Goal: Navigation & Orientation: Find specific page/section

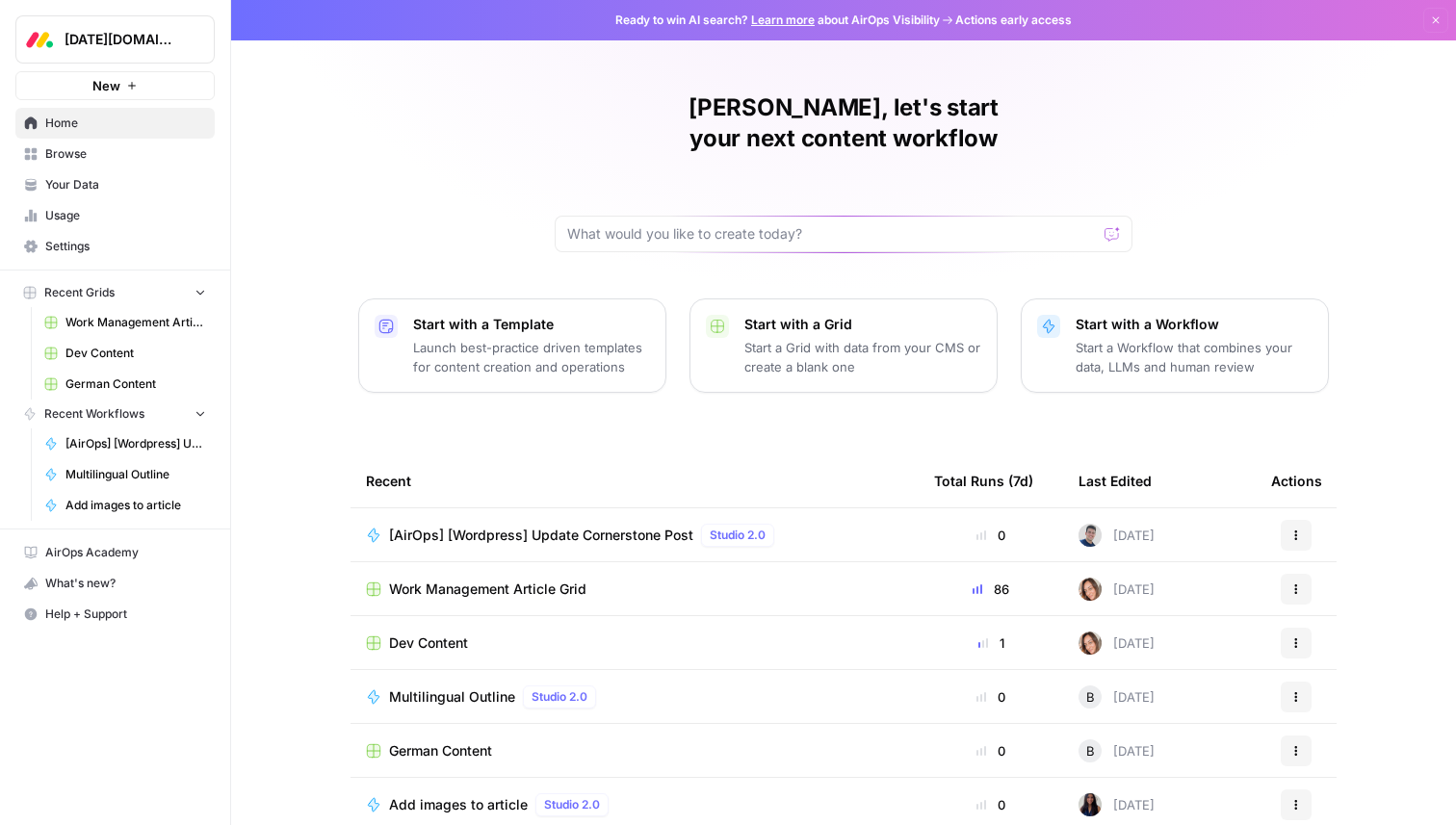
click at [481, 508] on td "[AirOps] [Wordpress] Update Cornerstone Post Studio 2.0" at bounding box center [634, 534] width 568 height 53
click at [472, 526] on span "[AirOps] [Wordpress] Update Cornerstone Post" at bounding box center [541, 535] width 304 height 19
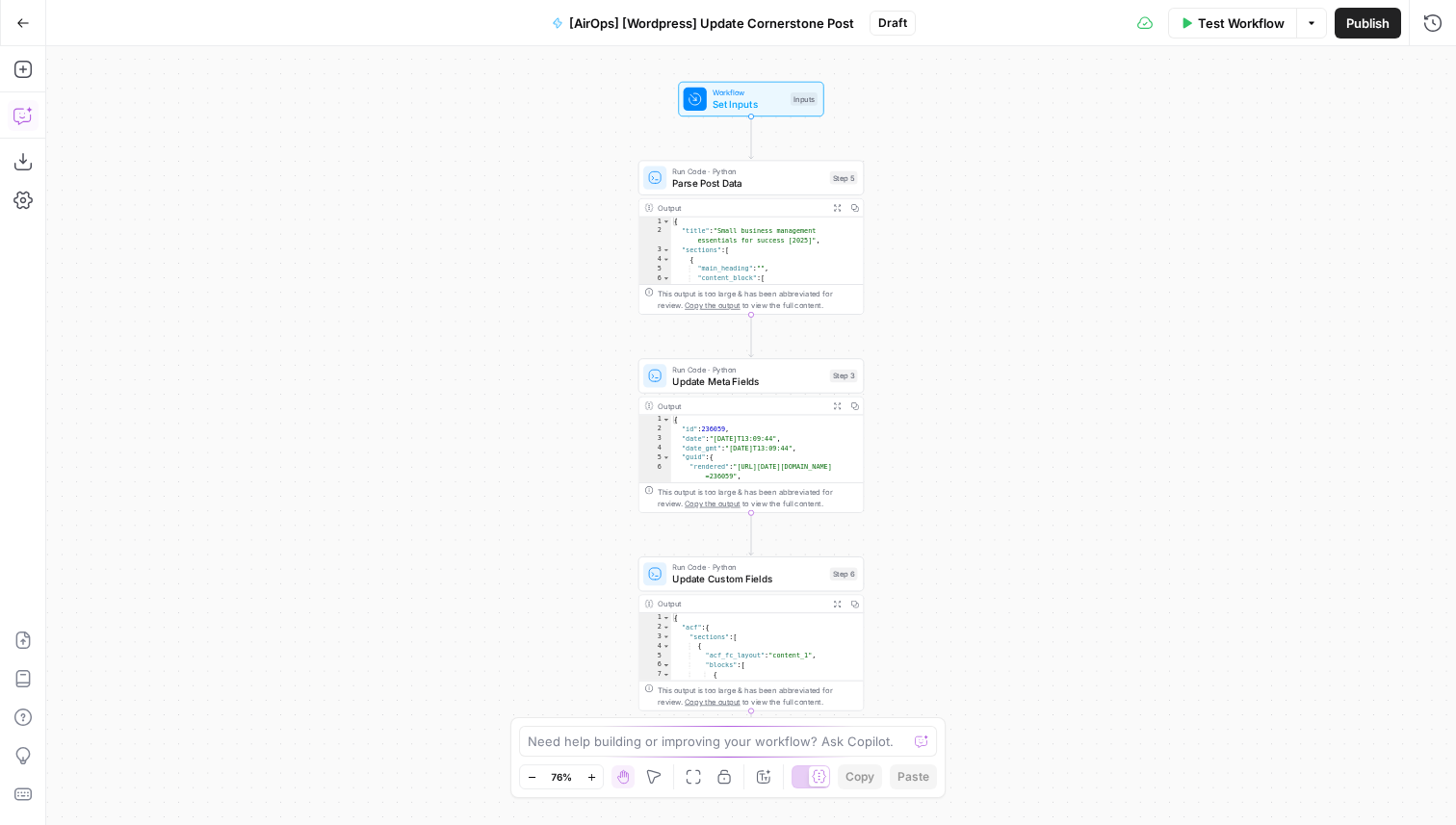
click at [17, 117] on icon "button" at bounding box center [23, 115] width 19 height 19
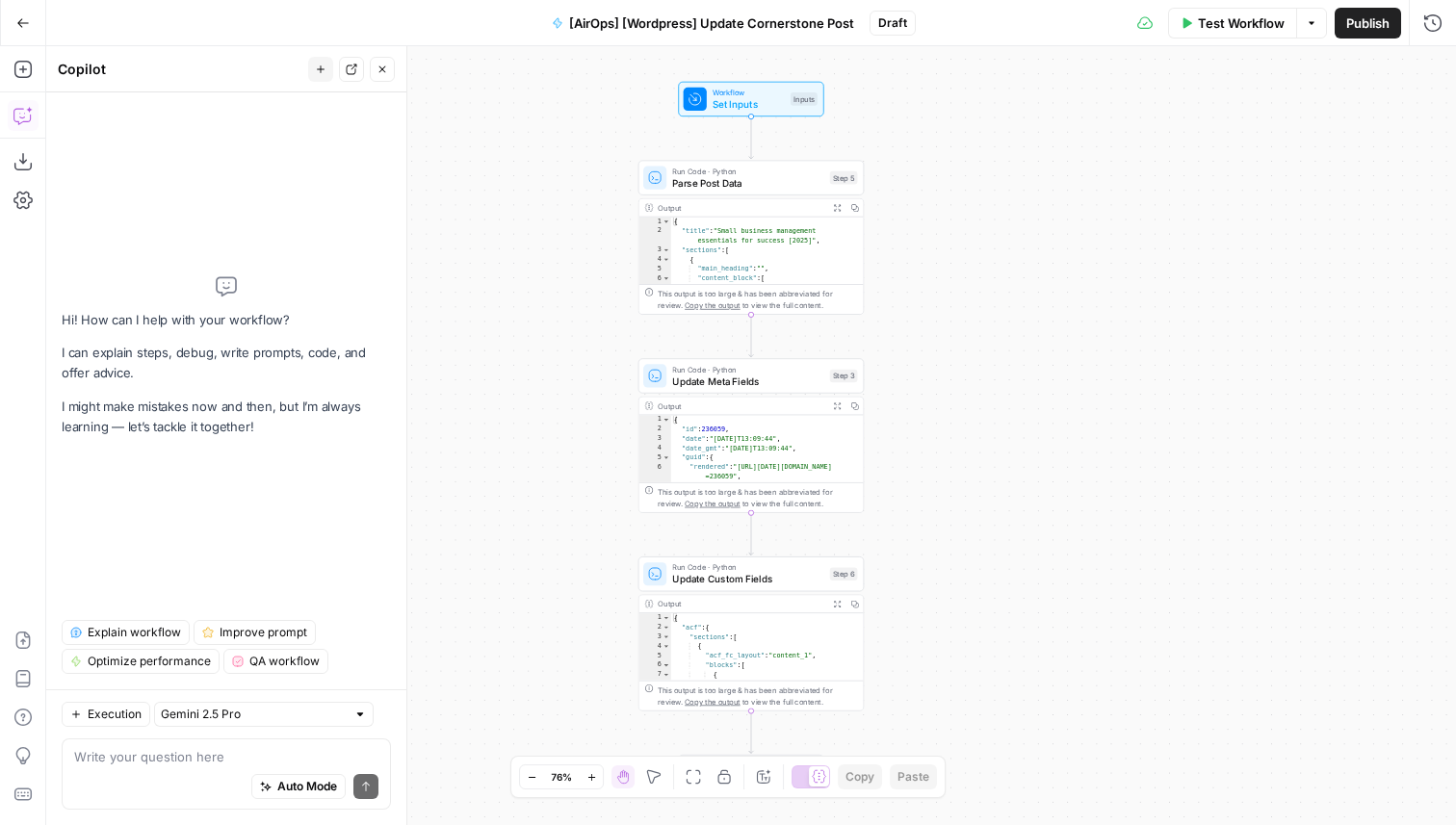
click at [130, 633] on span "Explain workflow" at bounding box center [134, 632] width 94 height 17
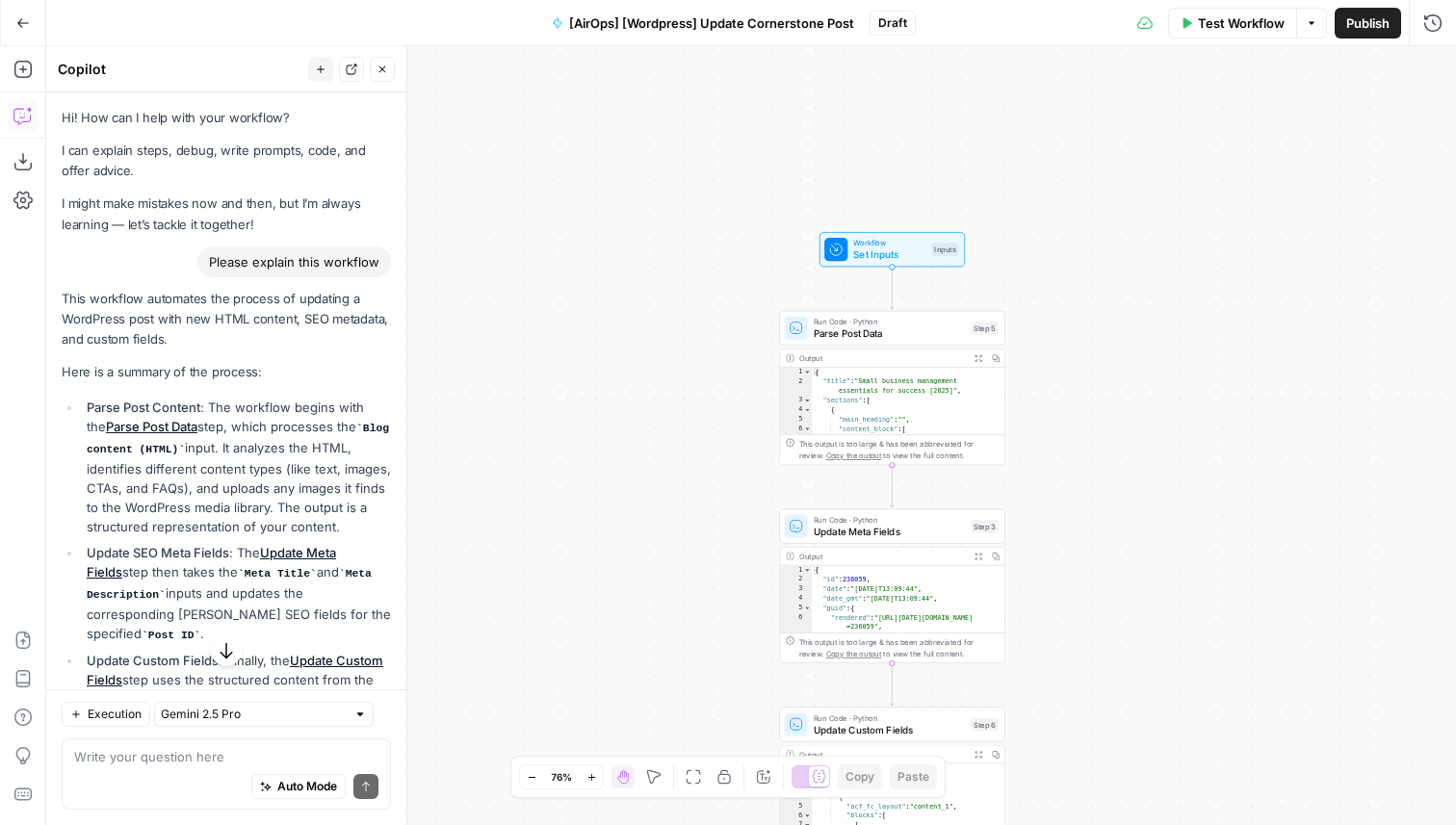
drag, startPoint x: 577, startPoint y: 258, endPoint x: 514, endPoint y: 362, distance: 121.6
click at [511, 362] on div "Workflow Set Inputs Inputs Run Code · Python Parse Post Data Step 5 Output Expa…" at bounding box center [750, 435] width 1409 height 779
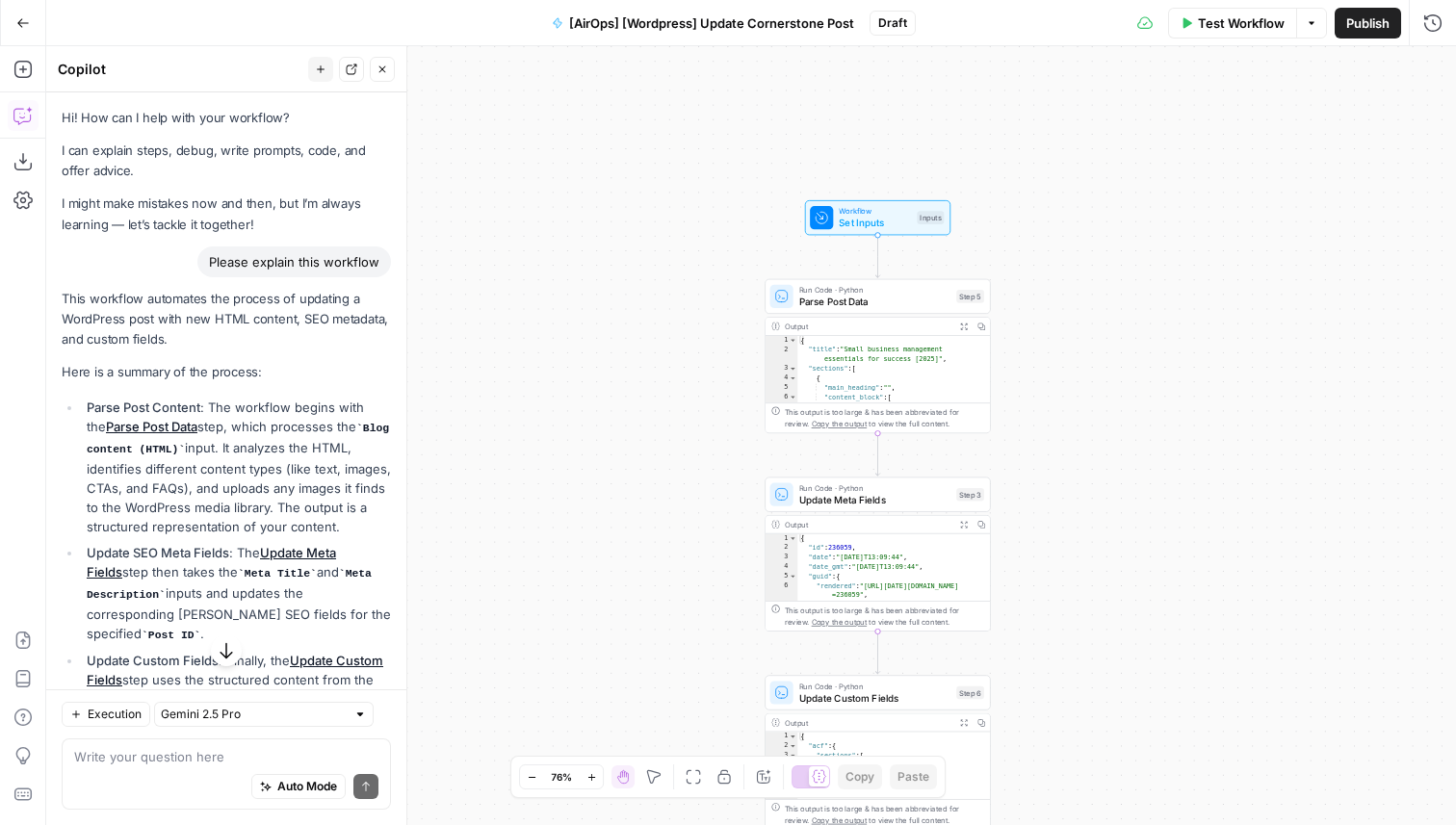
scroll to position [193, 0]
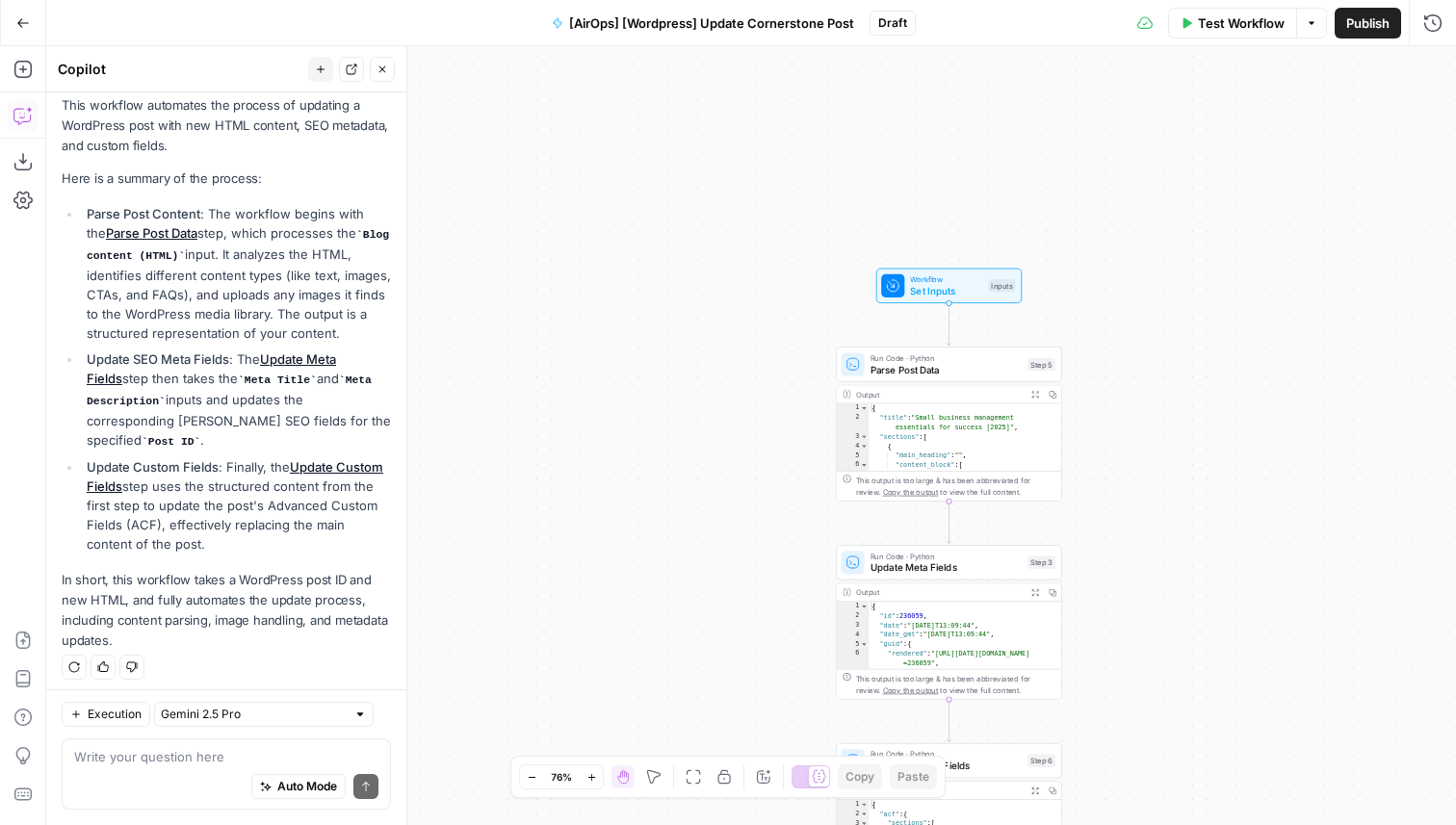
drag, startPoint x: 593, startPoint y: 315, endPoint x: 571, endPoint y: 212, distance: 105.3
click at [571, 212] on div "Workflow Set Inputs Inputs Run Code · Python Parse Post Data Step 5 Output Expa…" at bounding box center [750, 435] width 1409 height 779
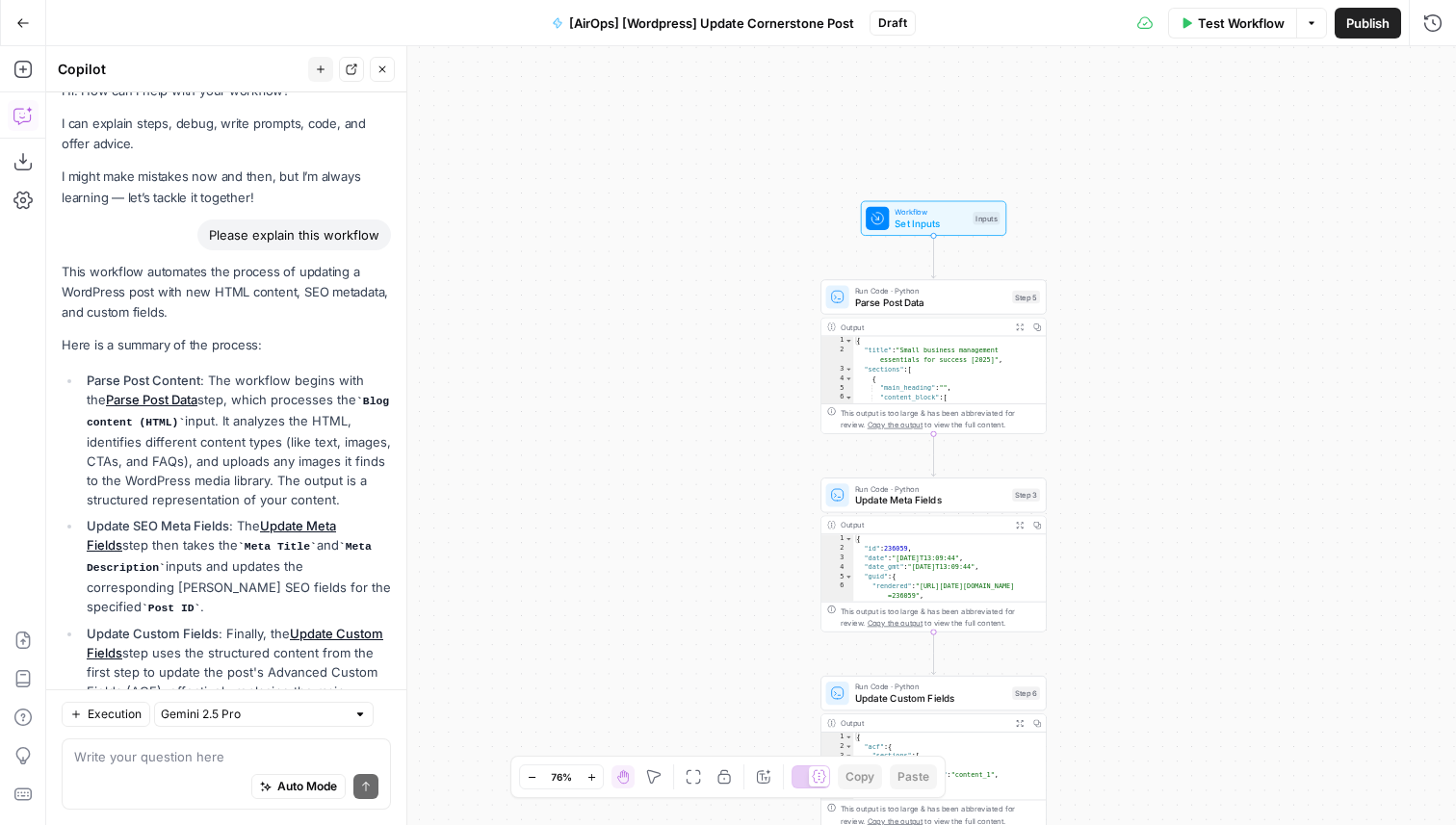
scroll to position [0, 0]
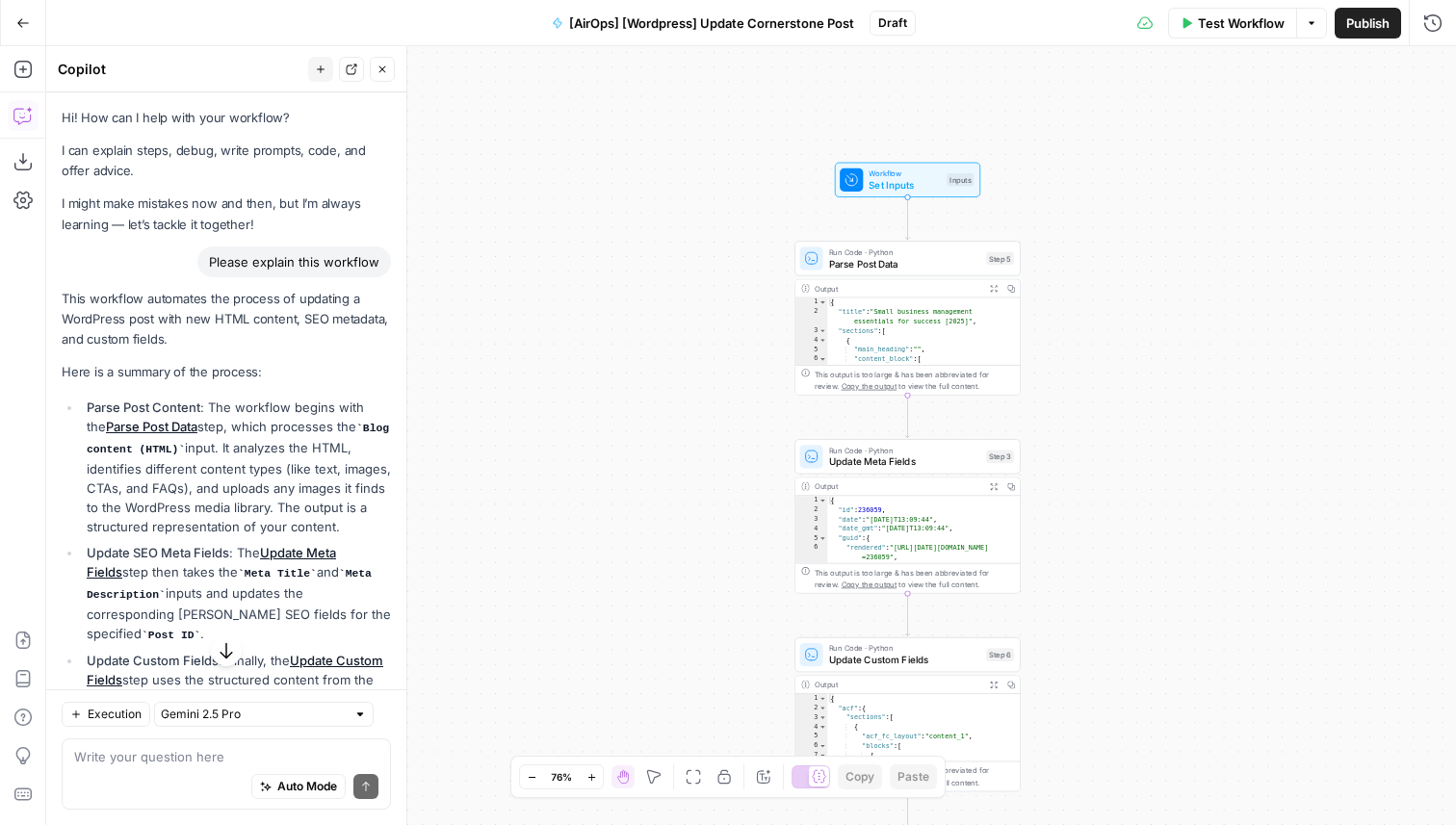
drag, startPoint x: 647, startPoint y: 385, endPoint x: 618, endPoint y: 344, distance: 50.2
click at [618, 344] on div "Workflow Set Inputs Inputs Run Code · Python Parse Post Data Step 5 Output Expa…" at bounding box center [750, 435] width 1409 height 779
click at [30, 66] on icon "button" at bounding box center [22, 69] width 17 height 17
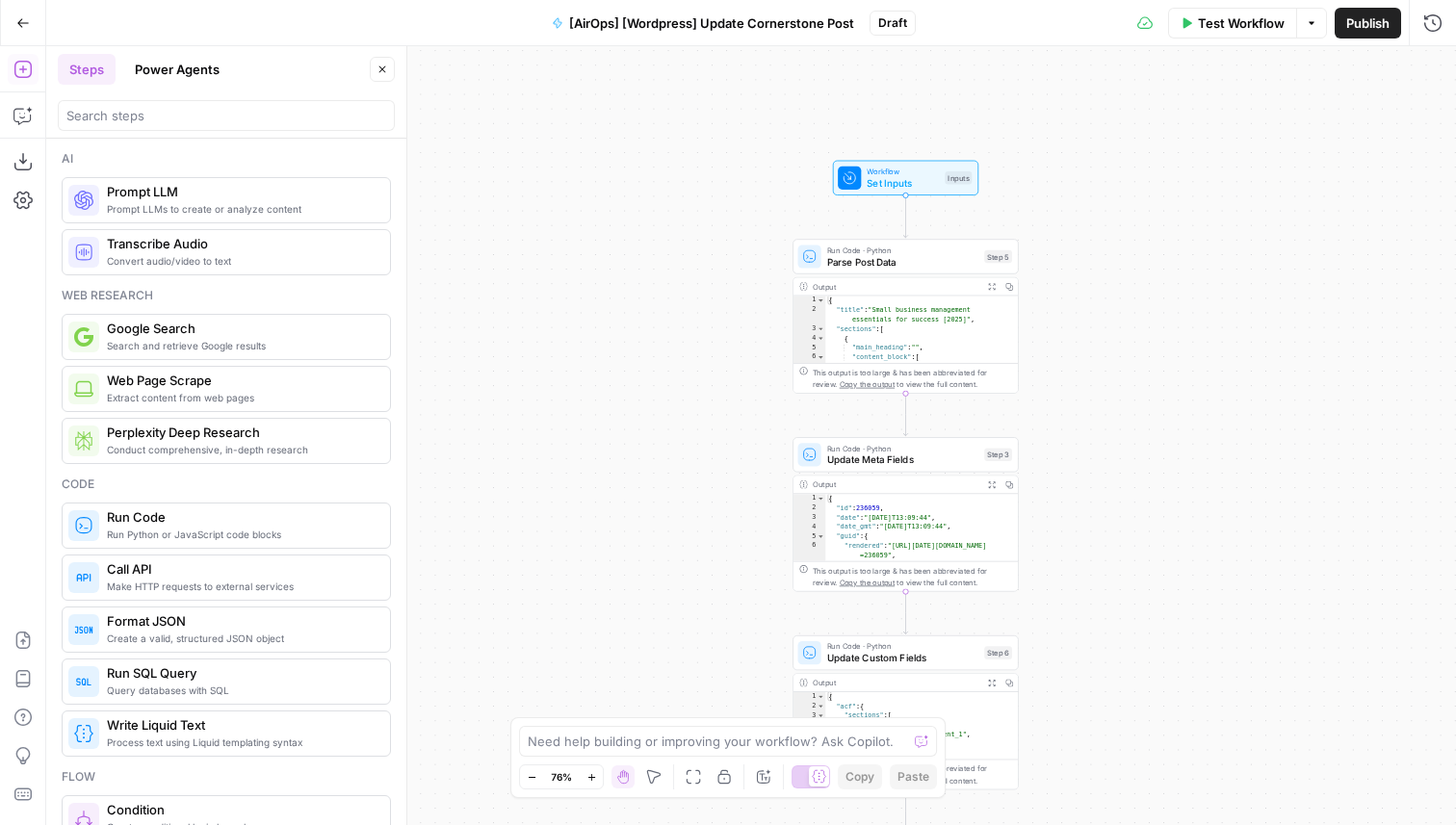
click at [184, 71] on button "Power Agents" at bounding box center [177, 69] width 108 height 31
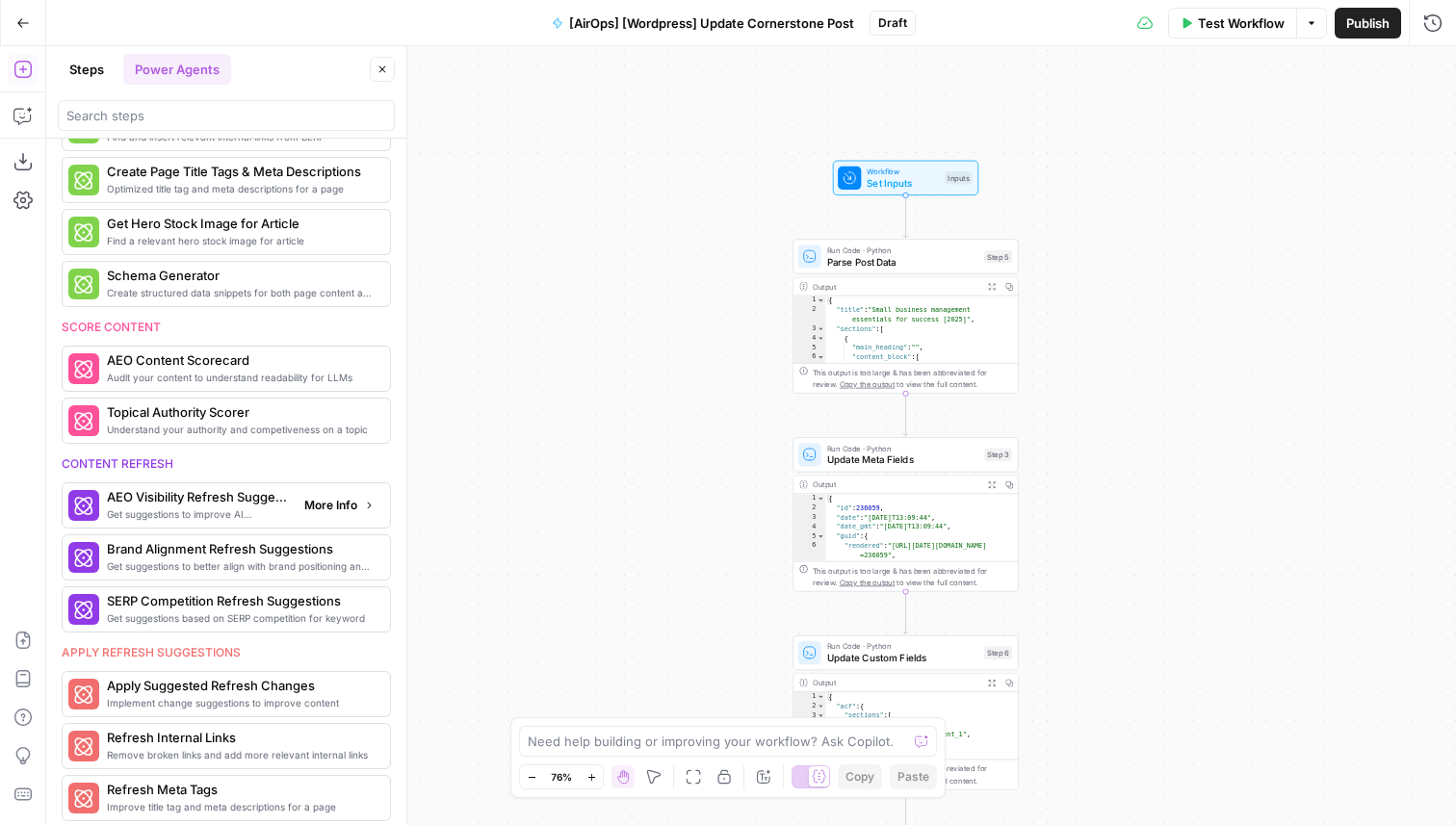
scroll to position [115, 0]
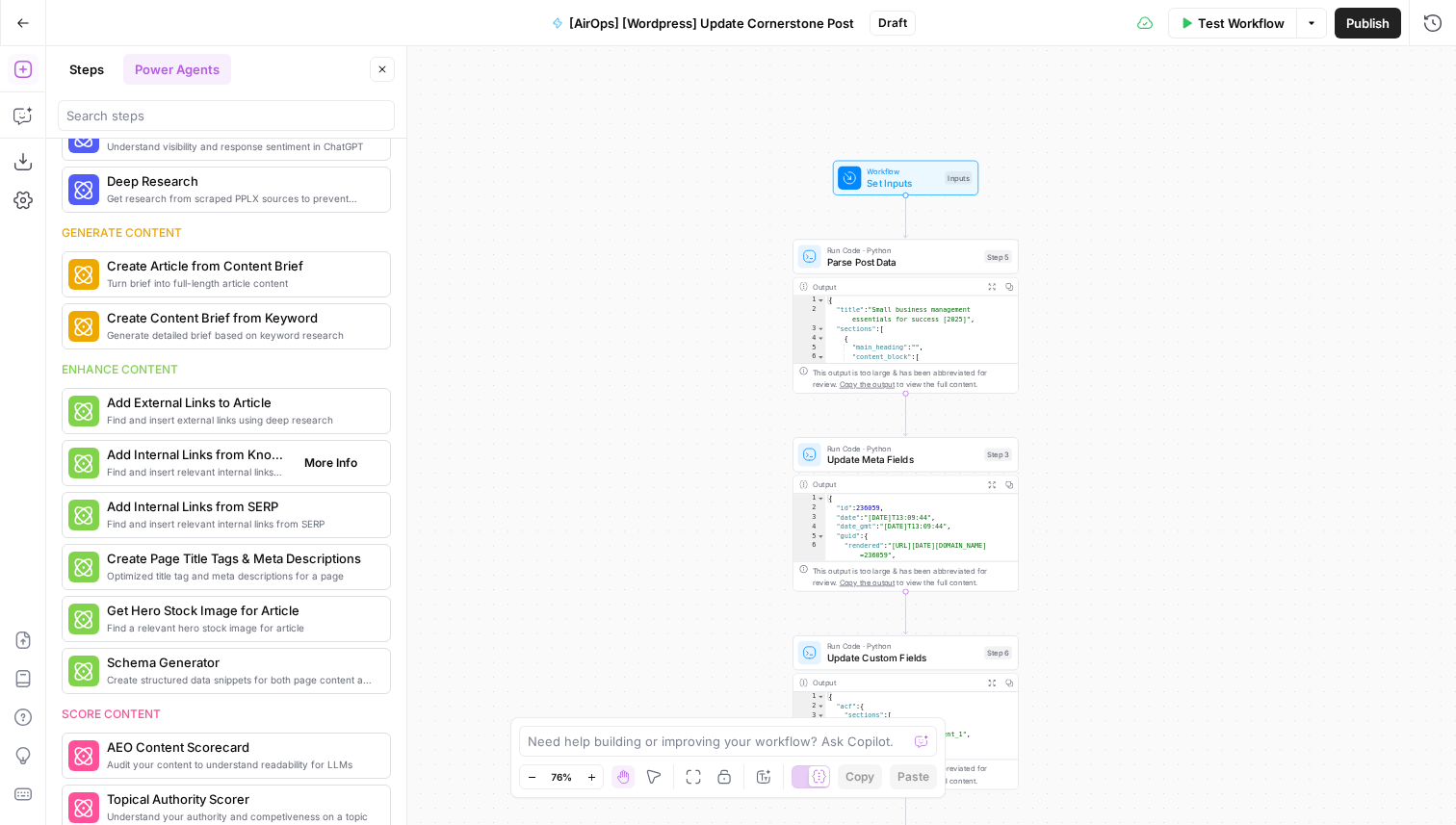
click at [358, 458] on button "More Info" at bounding box center [340, 462] width 86 height 25
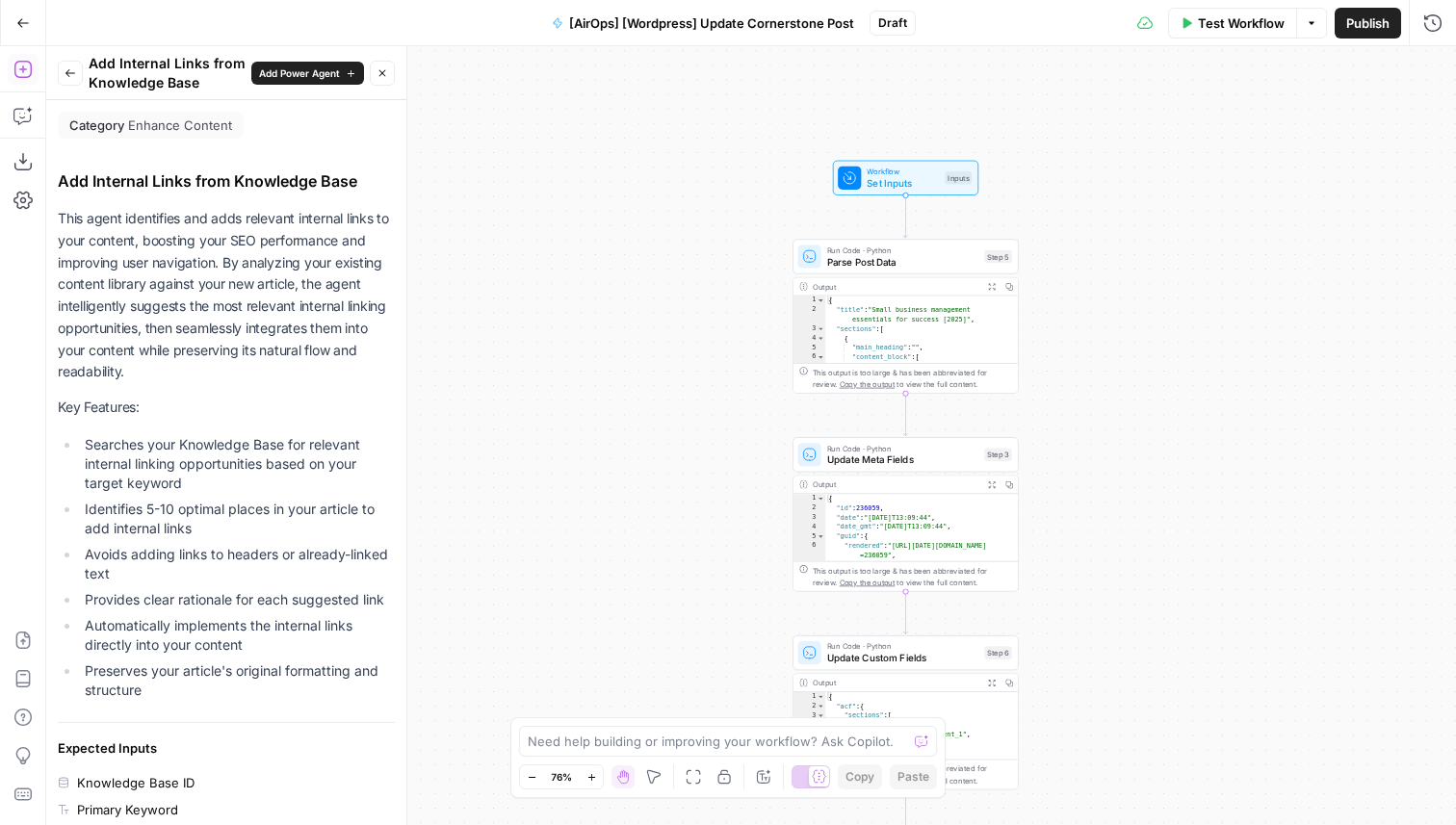
click at [70, 80] on button "Back" at bounding box center [70, 73] width 25 height 25
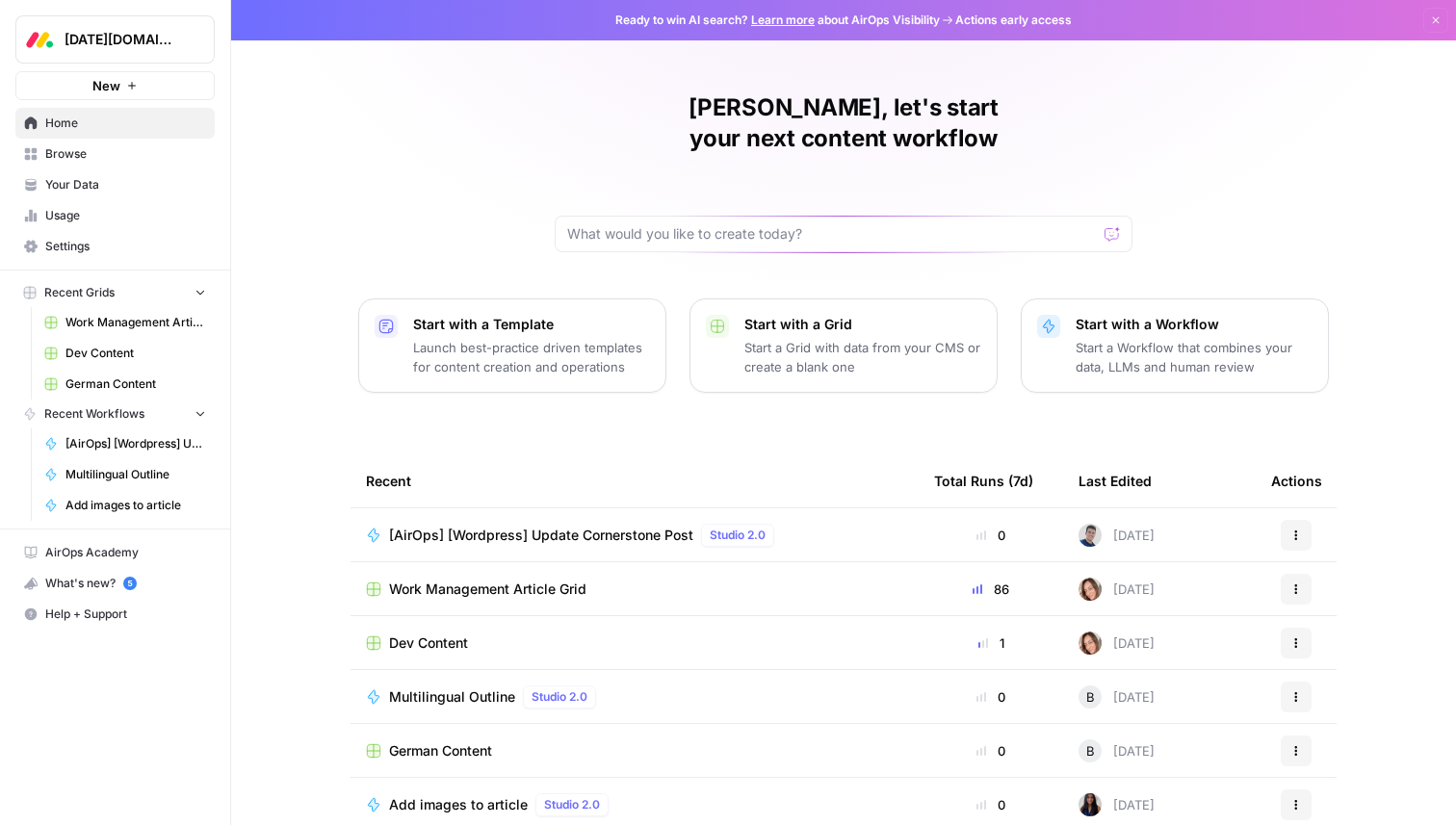
click at [133, 35] on span "[DATE][DOMAIN_NAME]" at bounding box center [122, 39] width 117 height 19
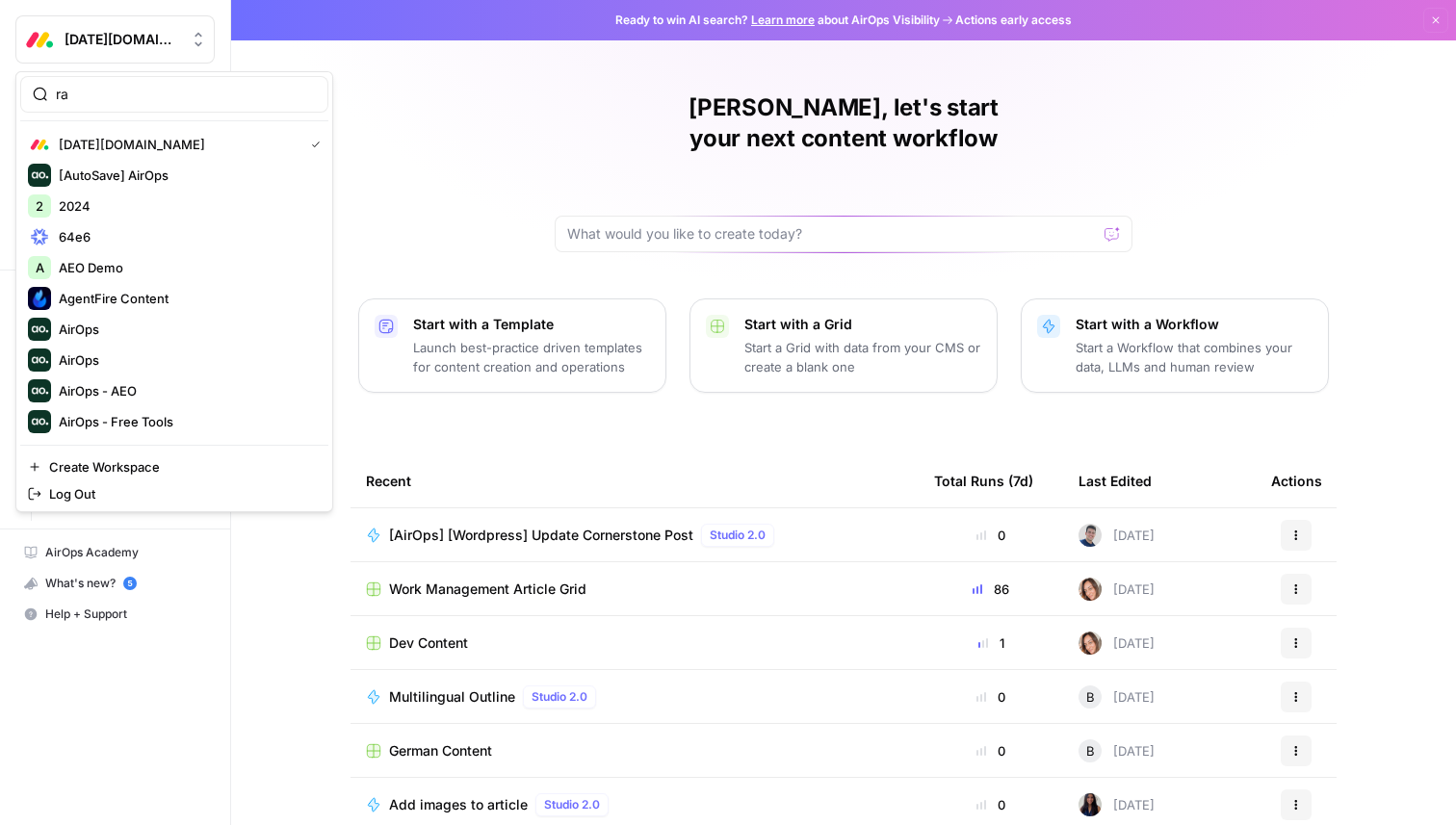
type input "r"
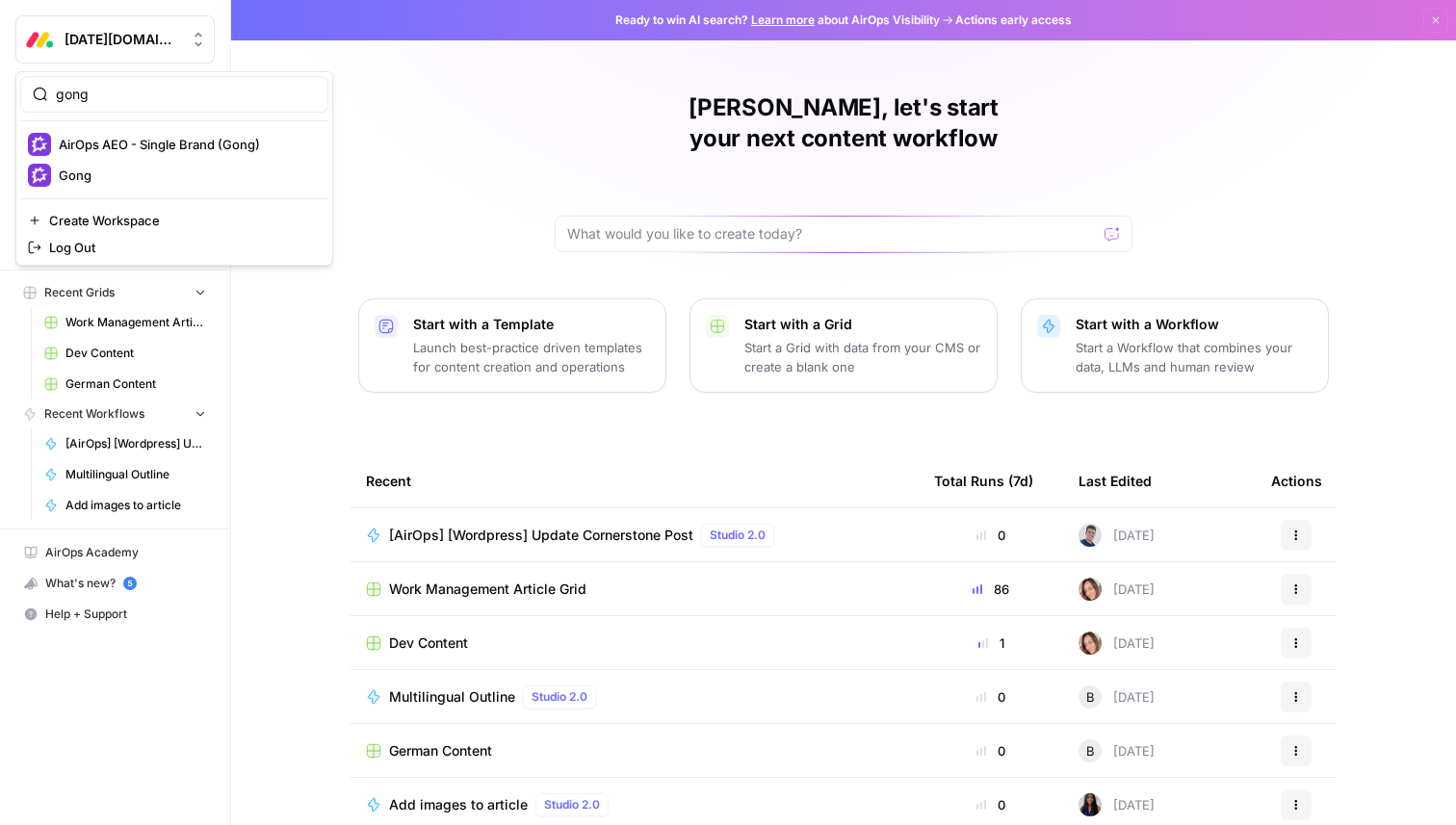
type input "gong"
click at [136, 146] on span "AirOps AEO - Single Brand (Gong)" at bounding box center [185, 143] width 254 height 19
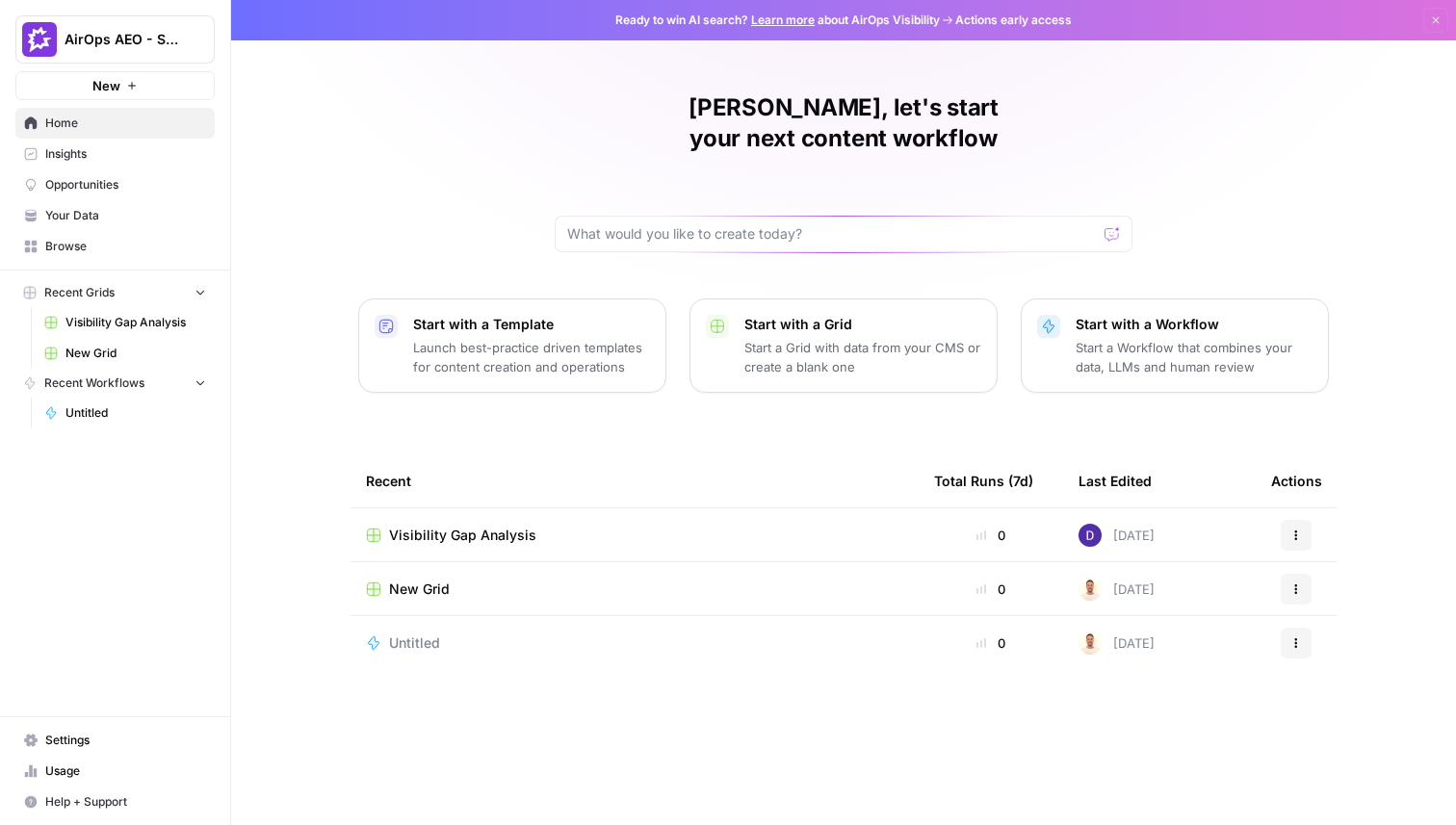
click at [70, 159] on span "Insights" at bounding box center [124, 153] width 160 height 17
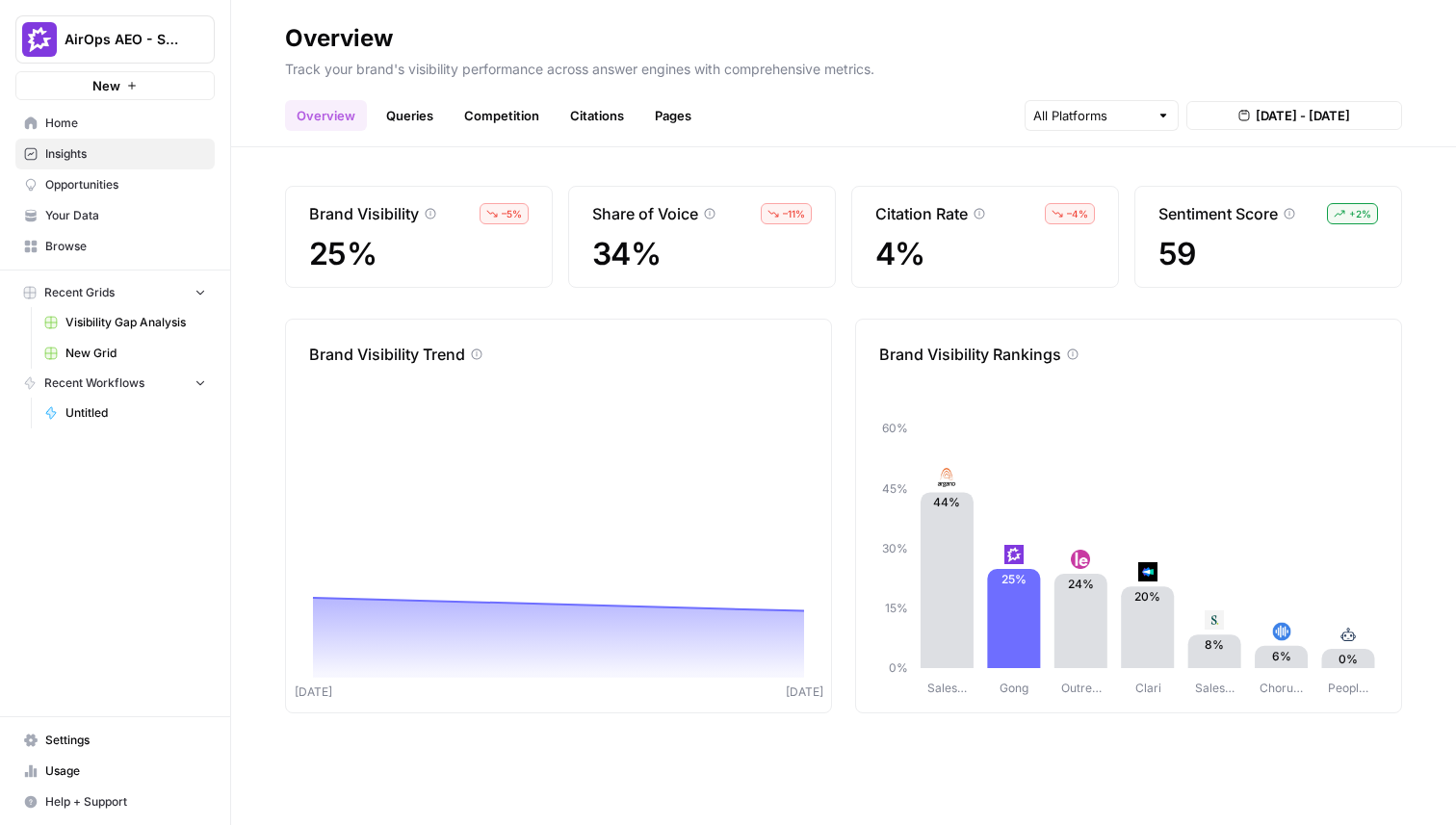
click at [384, 117] on link "Queries" at bounding box center [409, 116] width 71 height 31
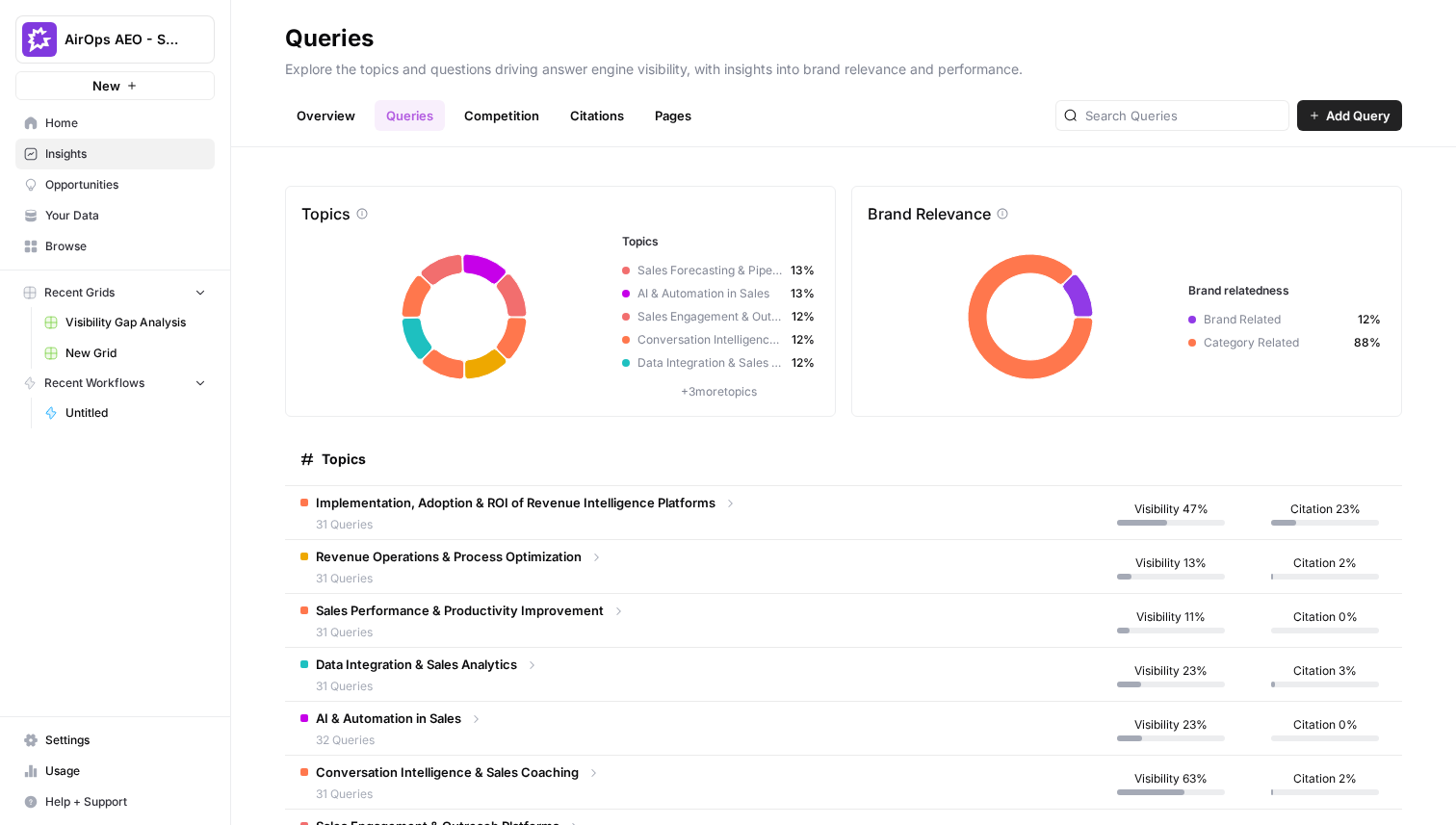
click at [498, 118] on link "Competition" at bounding box center [501, 116] width 99 height 31
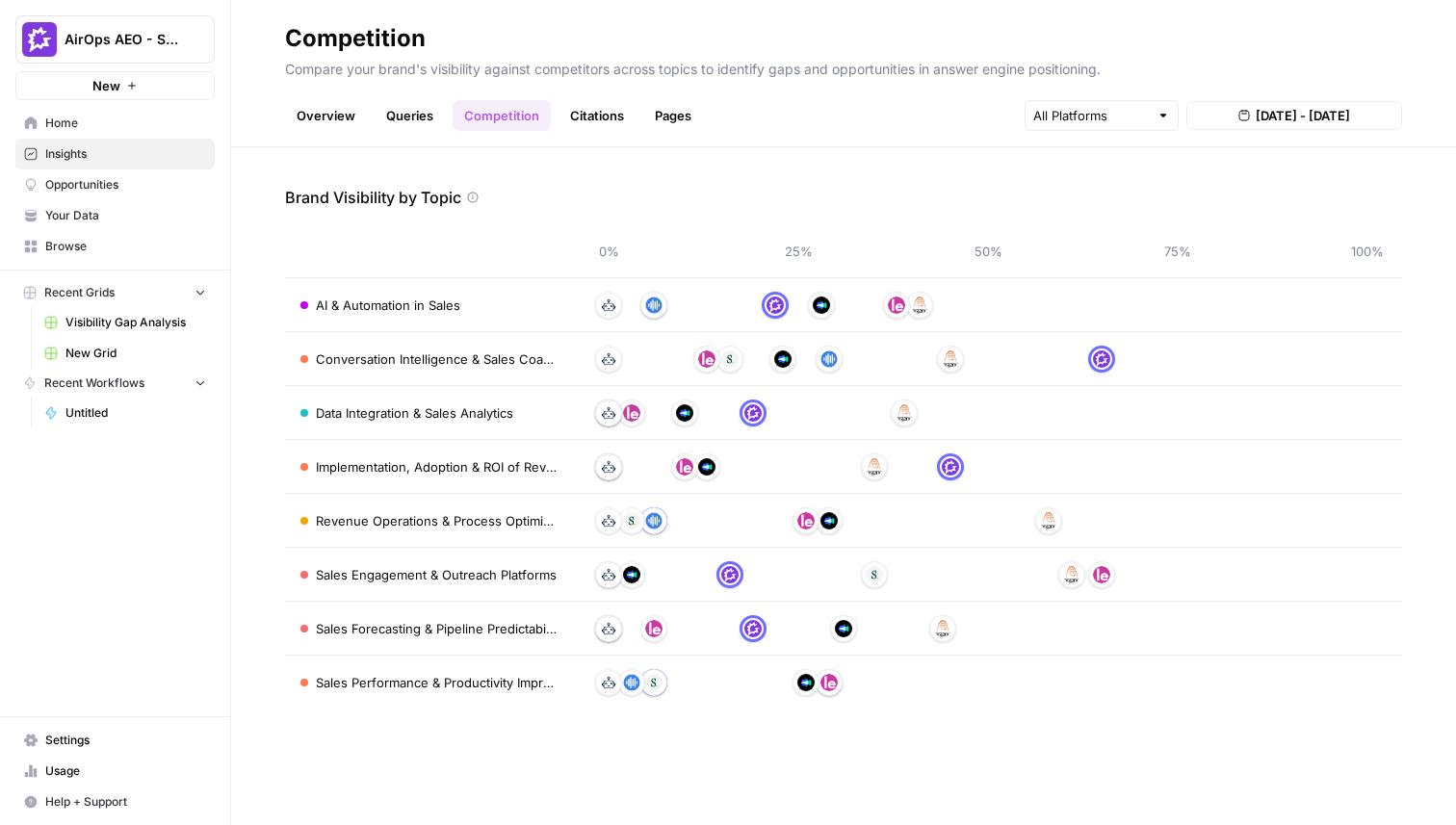
click at [407, 114] on link "Queries" at bounding box center [409, 116] width 71 height 31
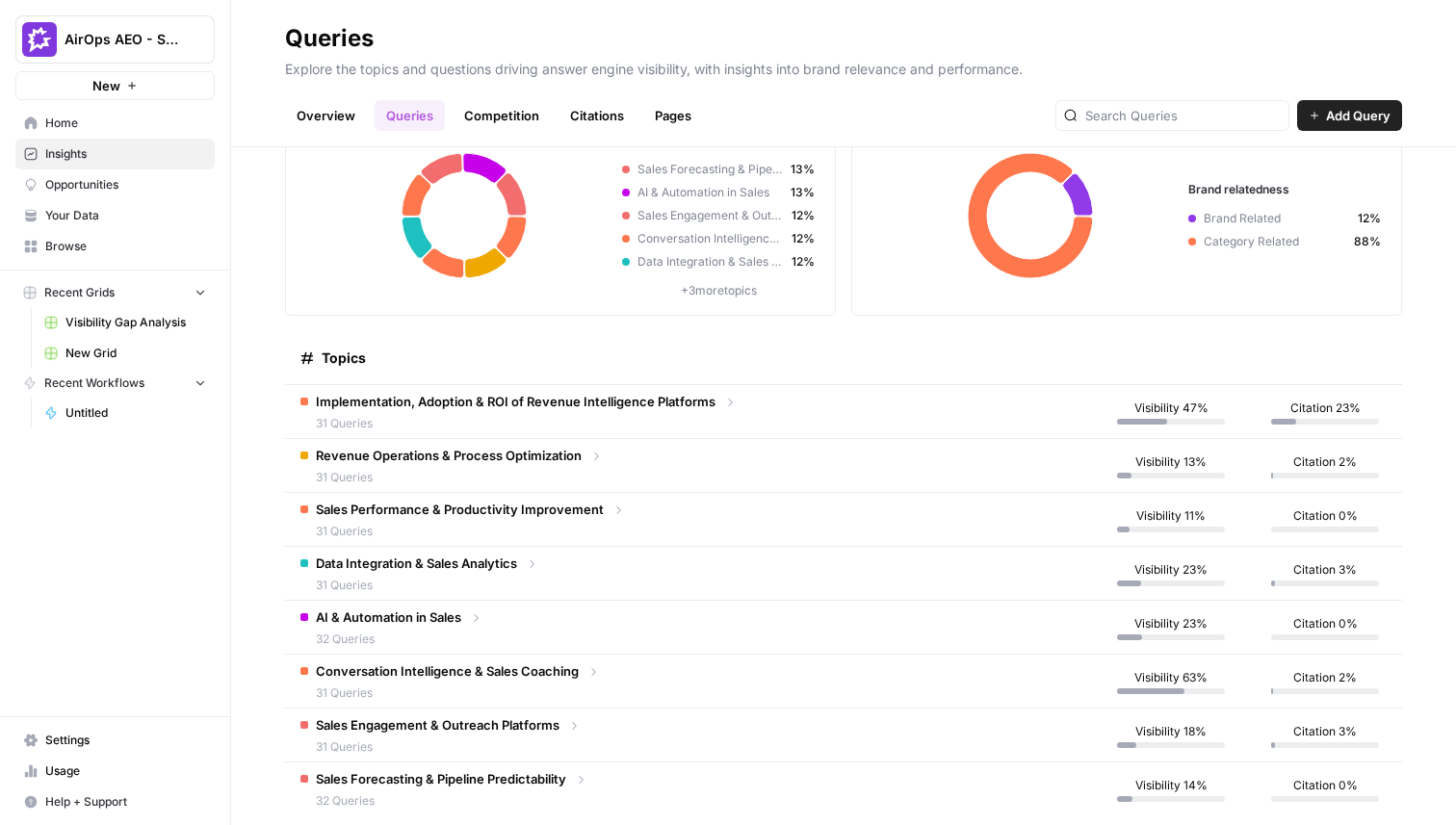
scroll to position [104, 0]
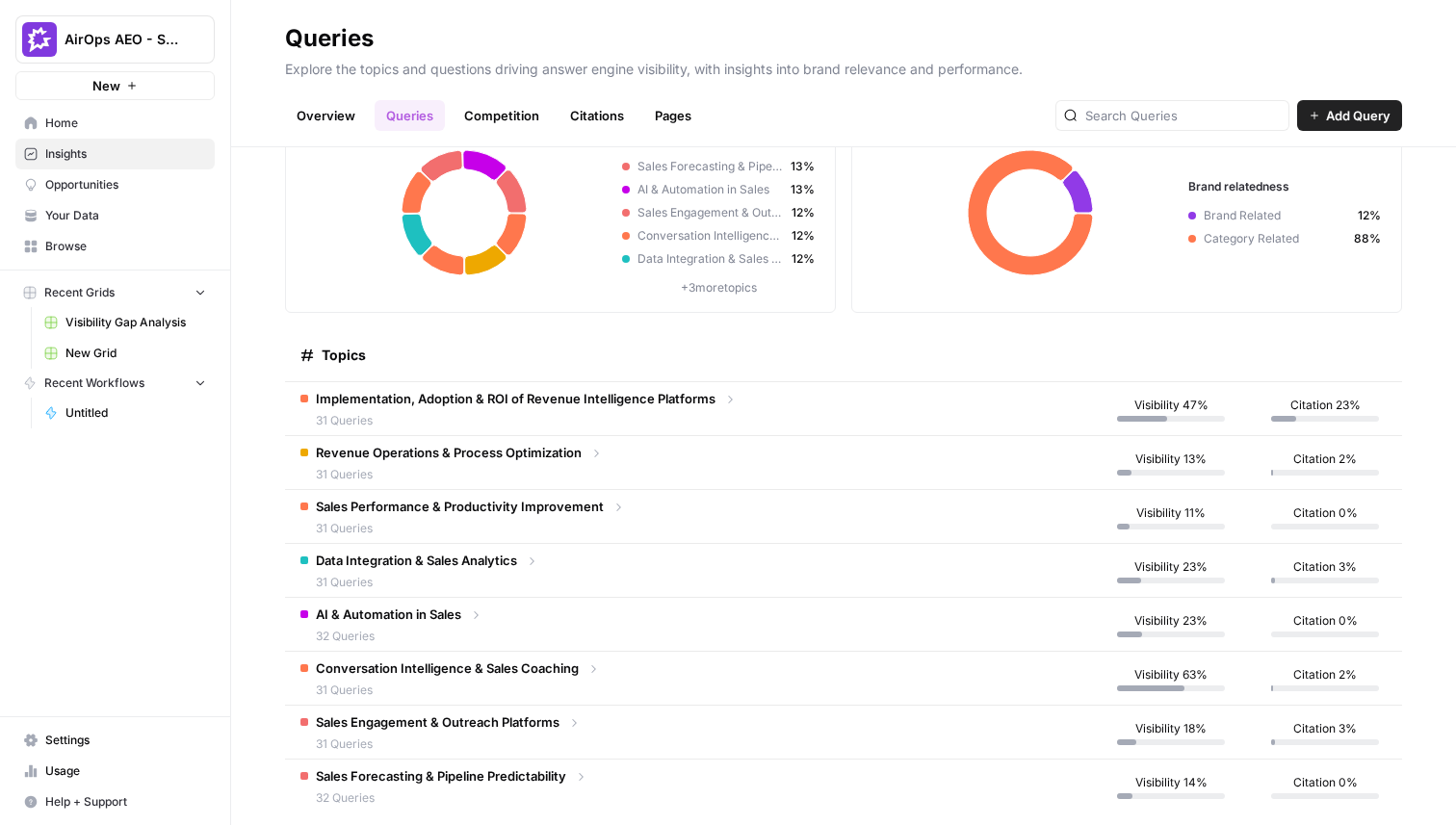
click at [735, 391] on td "Implementation, Adoption & ROI of Revenue Intelligence Platforms 31 Queries" at bounding box center [689, 409] width 809 height 53
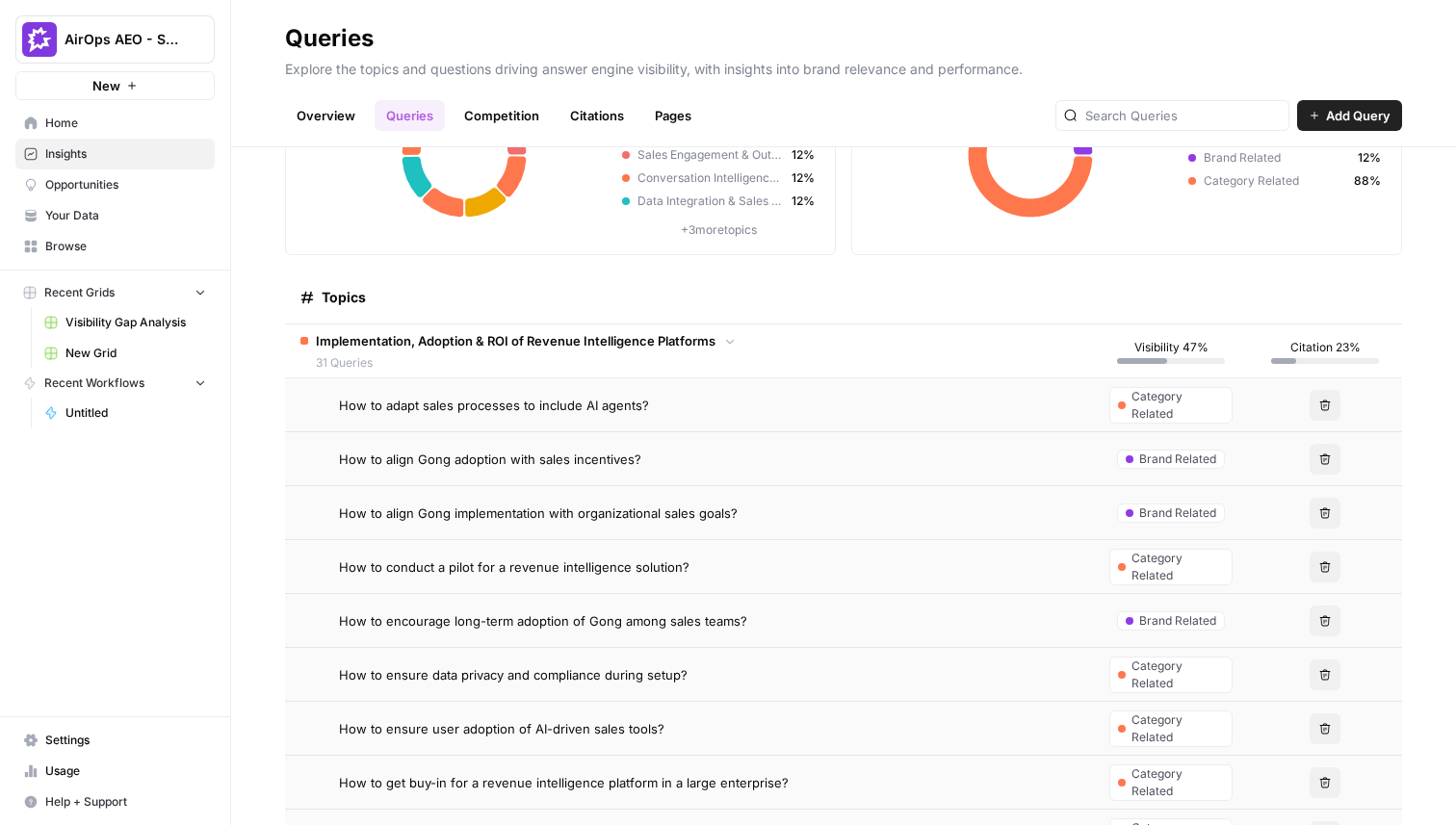
scroll to position [0, 0]
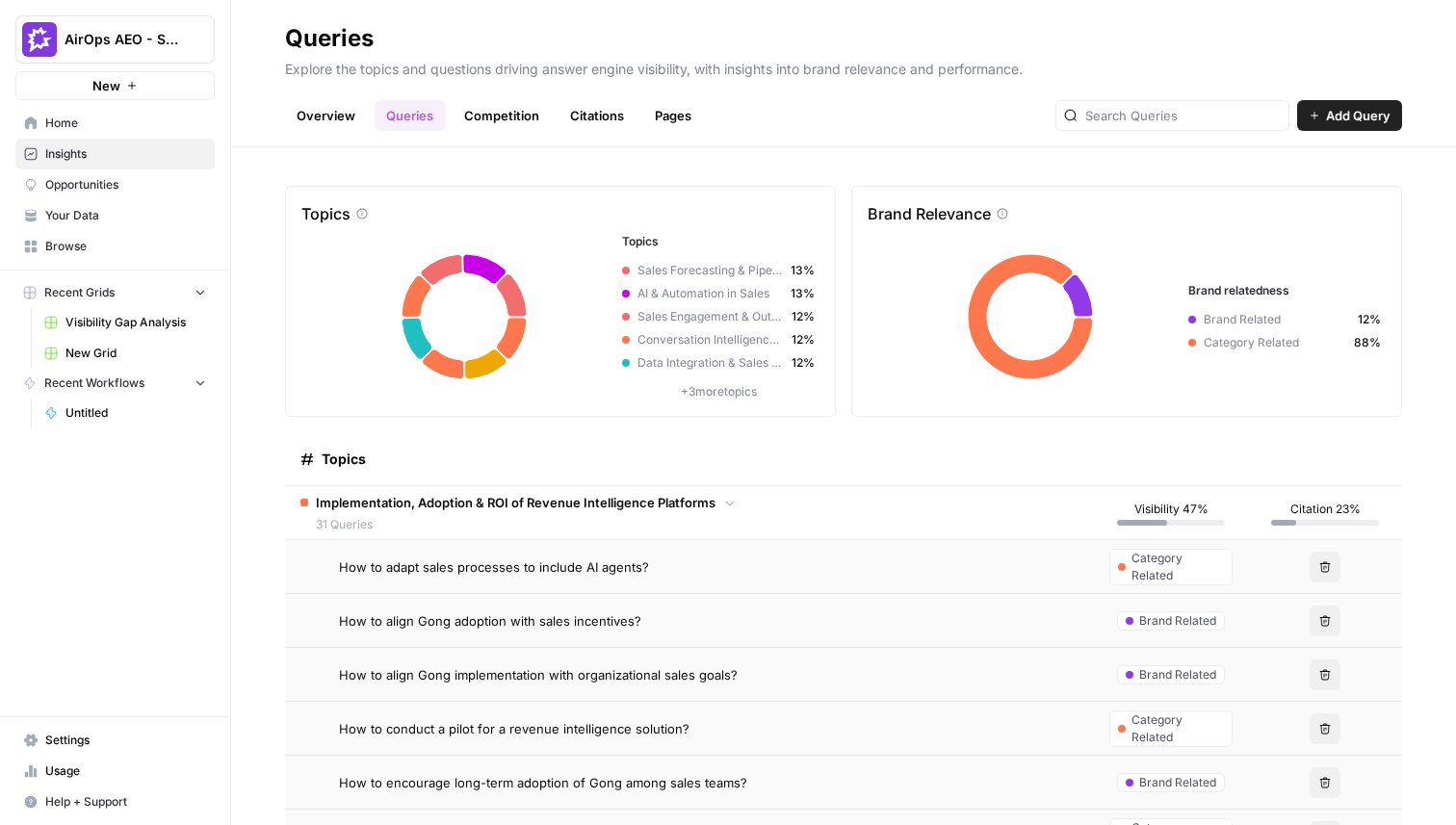
click at [328, 107] on link "Overview" at bounding box center [326, 116] width 82 height 31
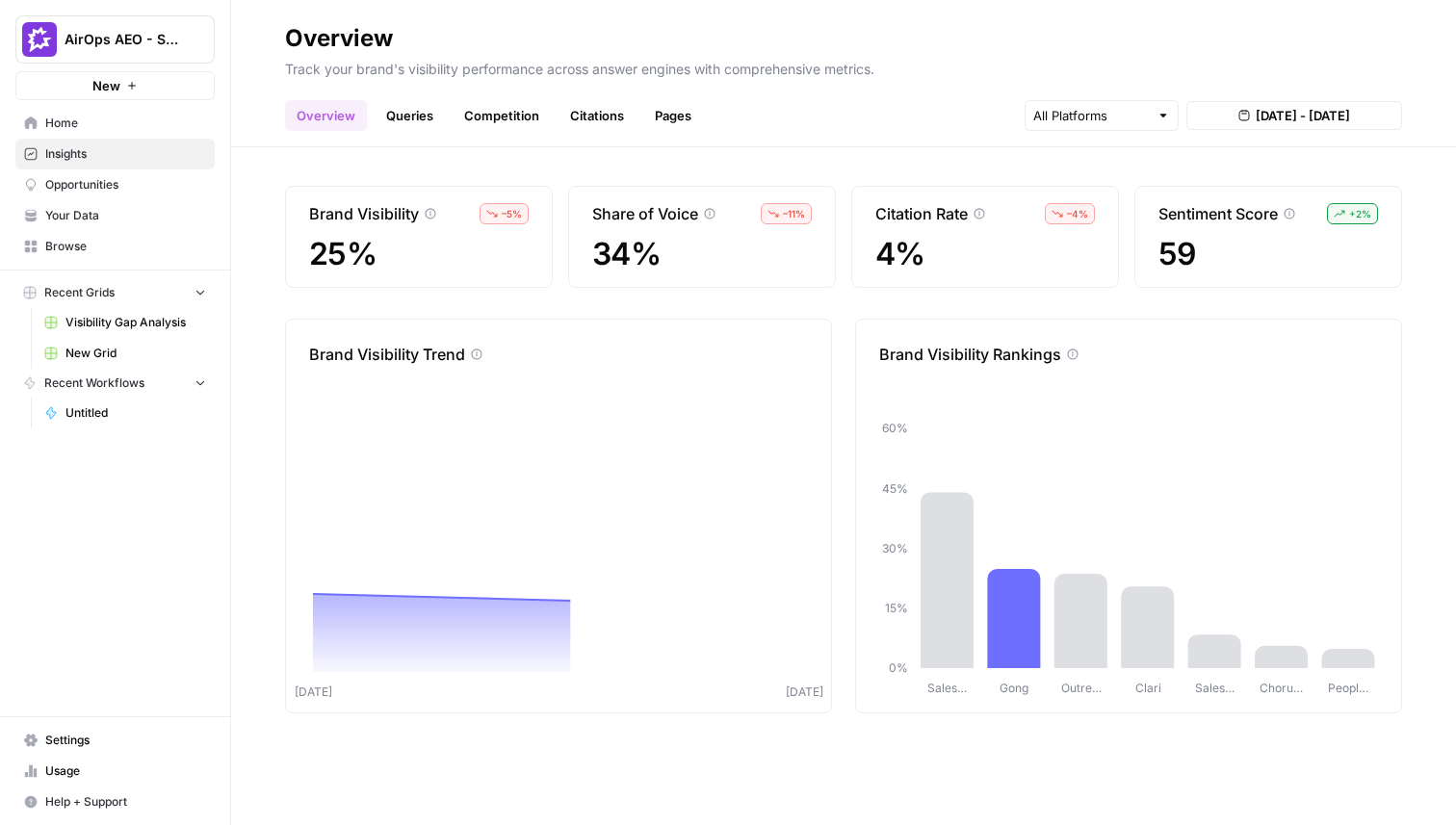
click at [115, 184] on span "Opportunities" at bounding box center [124, 184] width 160 height 17
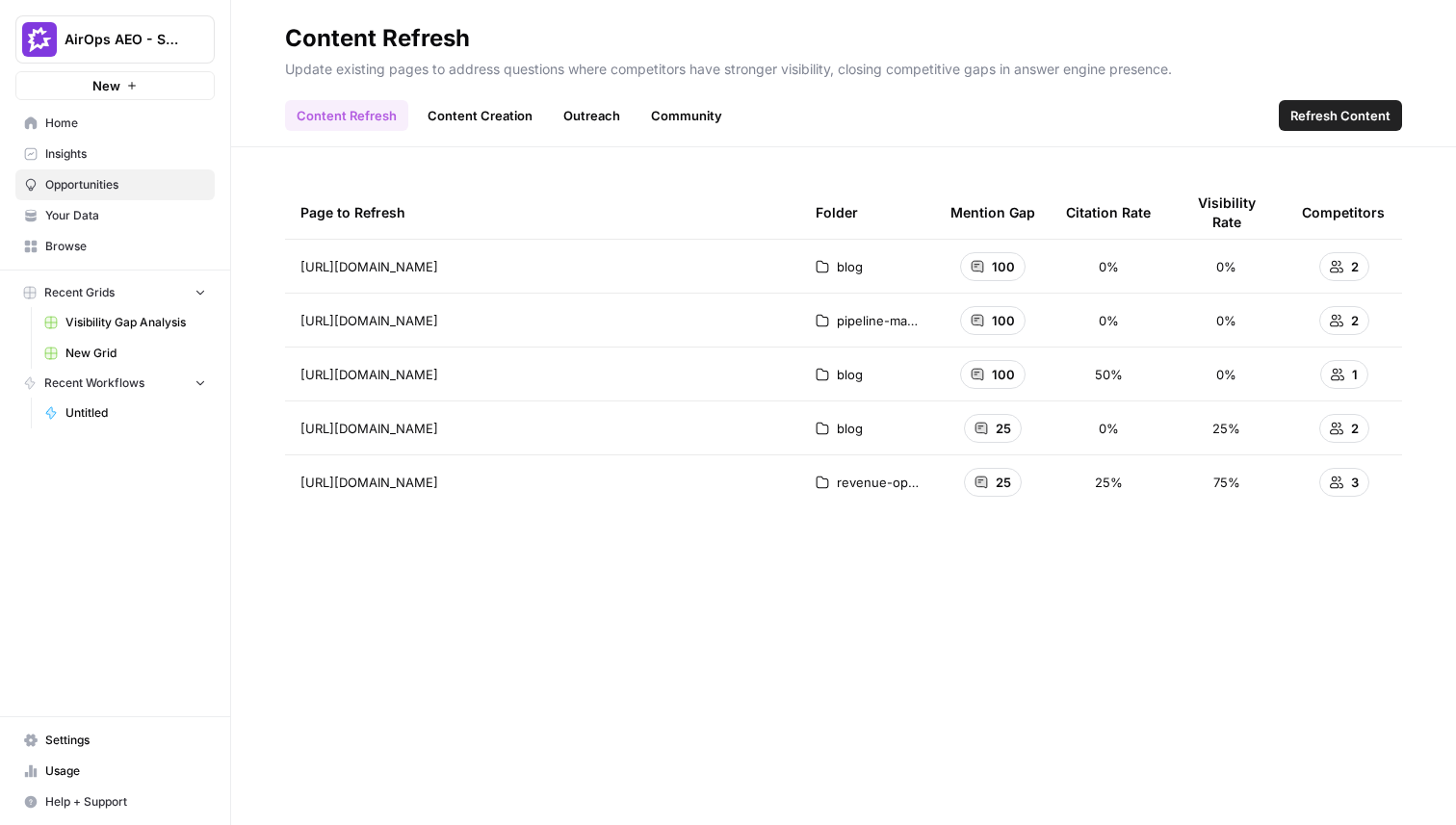
click at [490, 118] on link "Content Creation" at bounding box center [480, 116] width 128 height 31
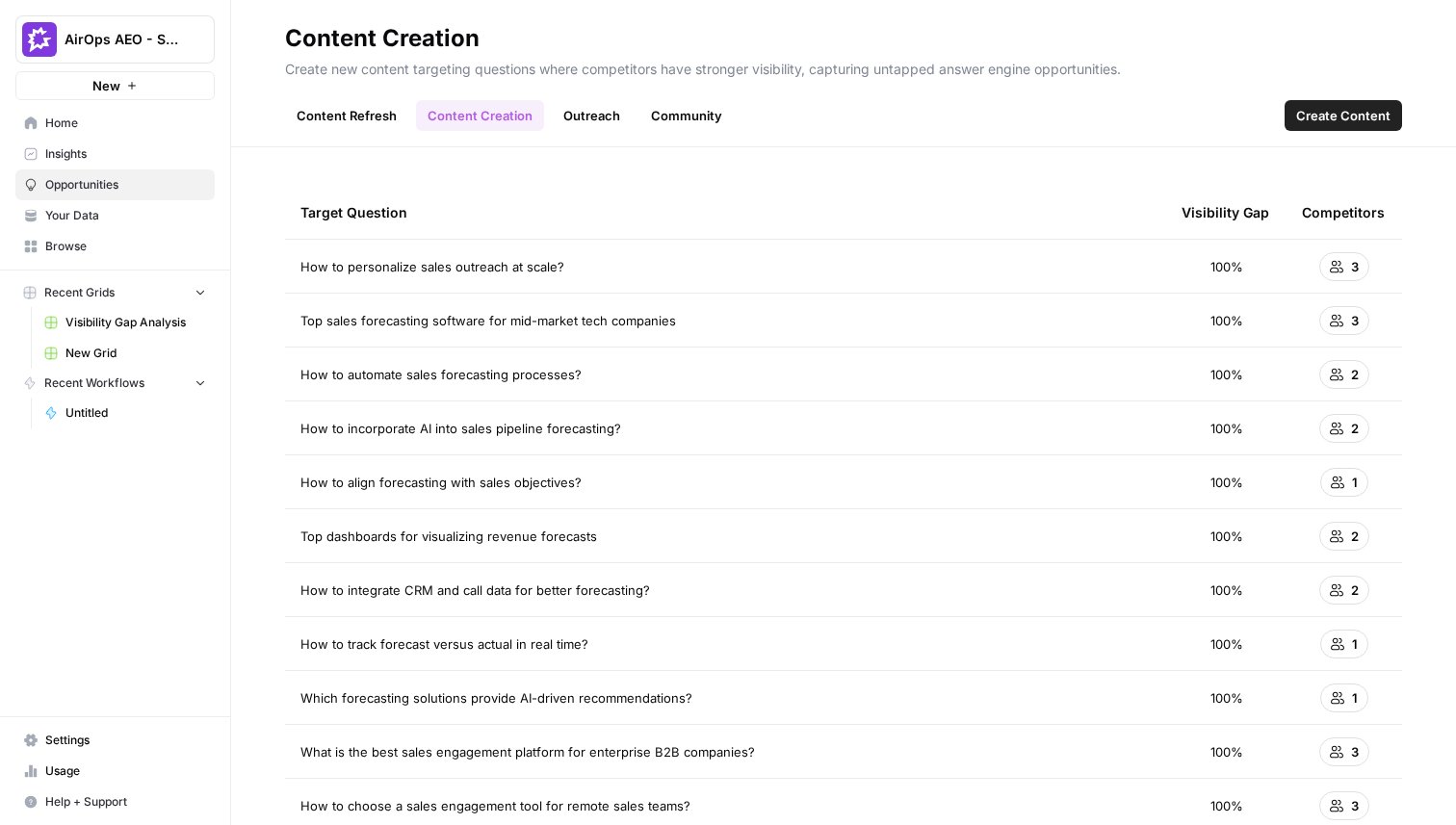
click at [126, 153] on span "Insights" at bounding box center [124, 153] width 160 height 17
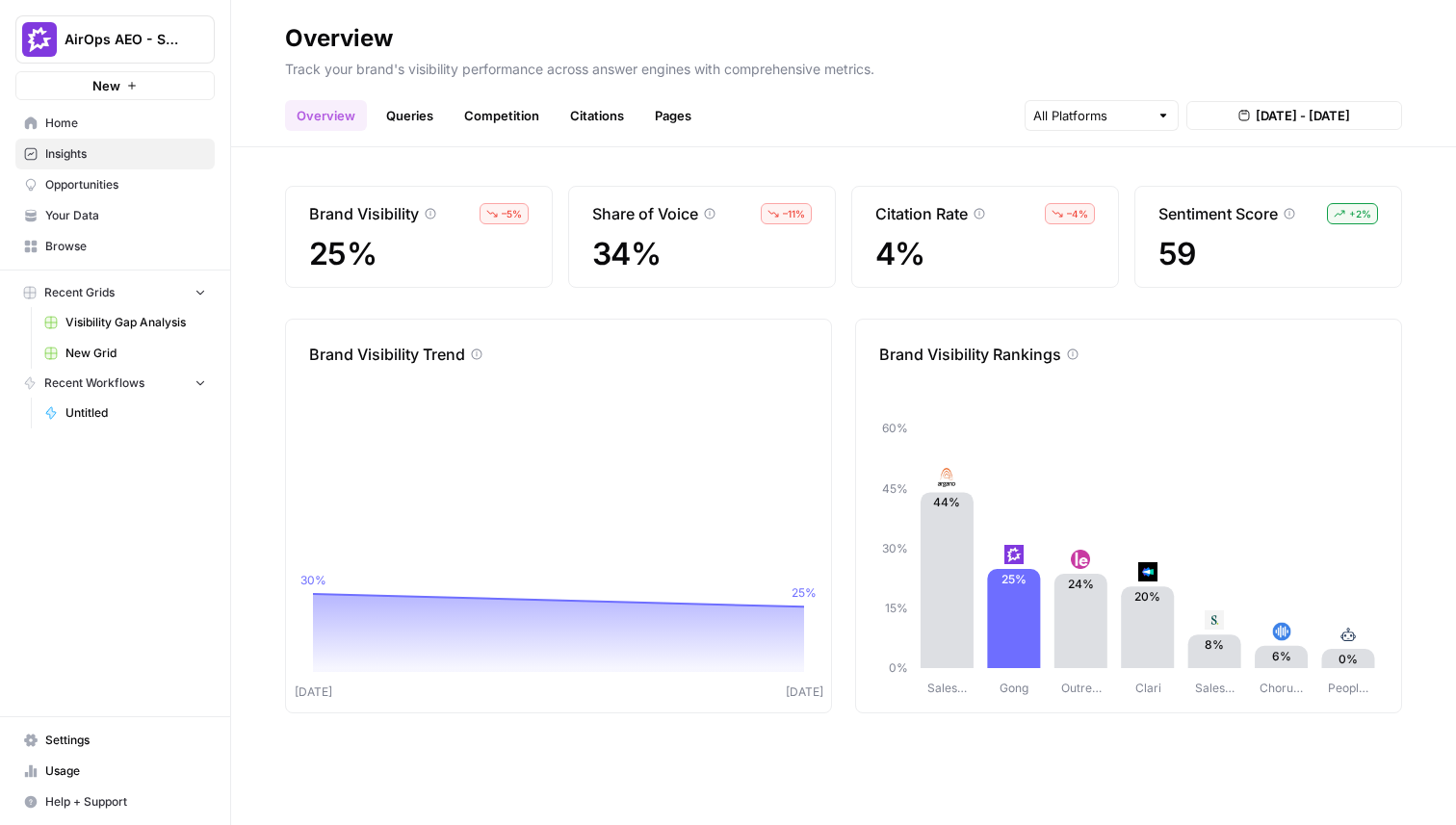
click at [404, 112] on link "Queries" at bounding box center [409, 116] width 71 height 31
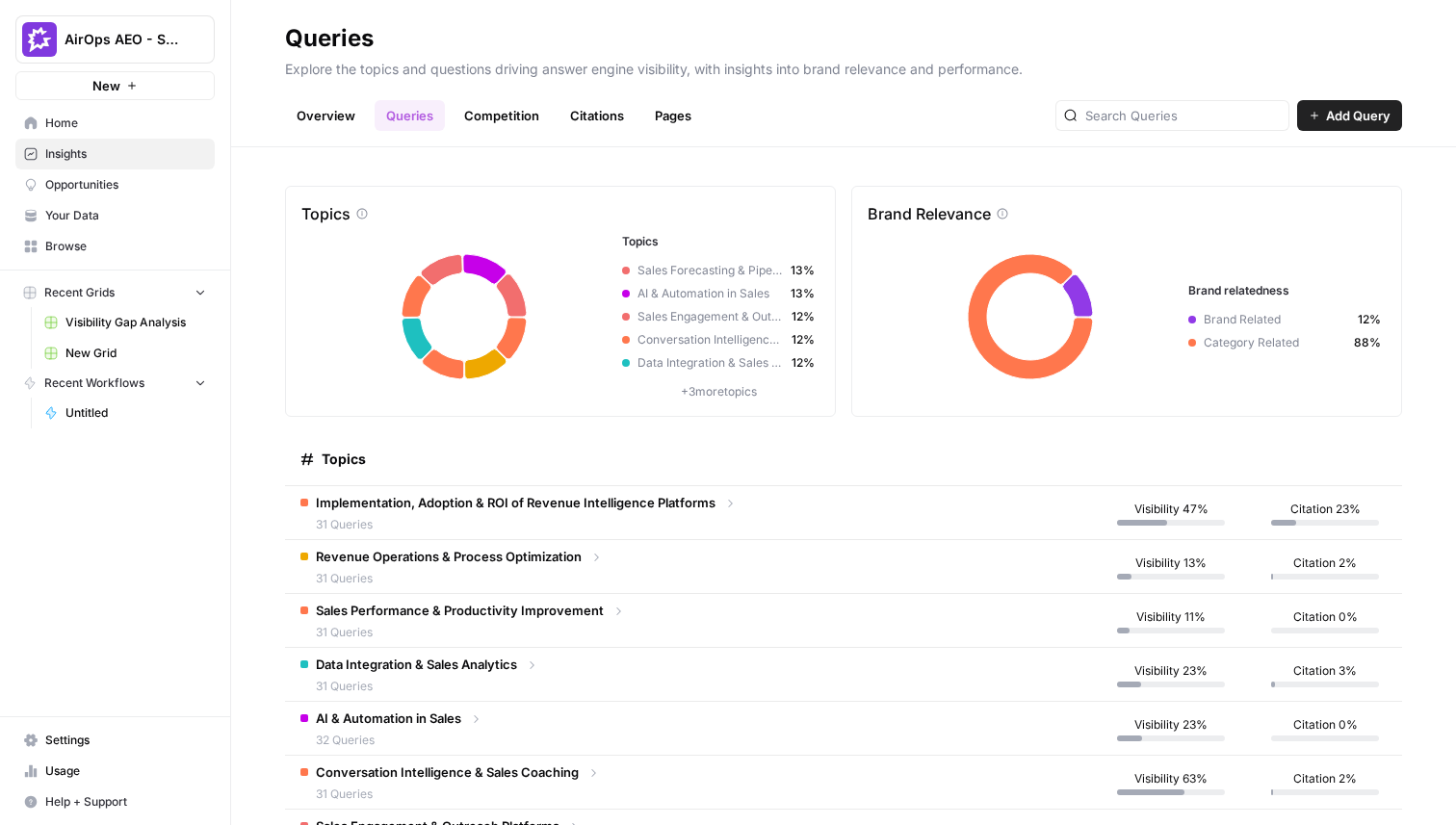
click at [116, 198] on link "Opportunities" at bounding box center [115, 184] width 199 height 31
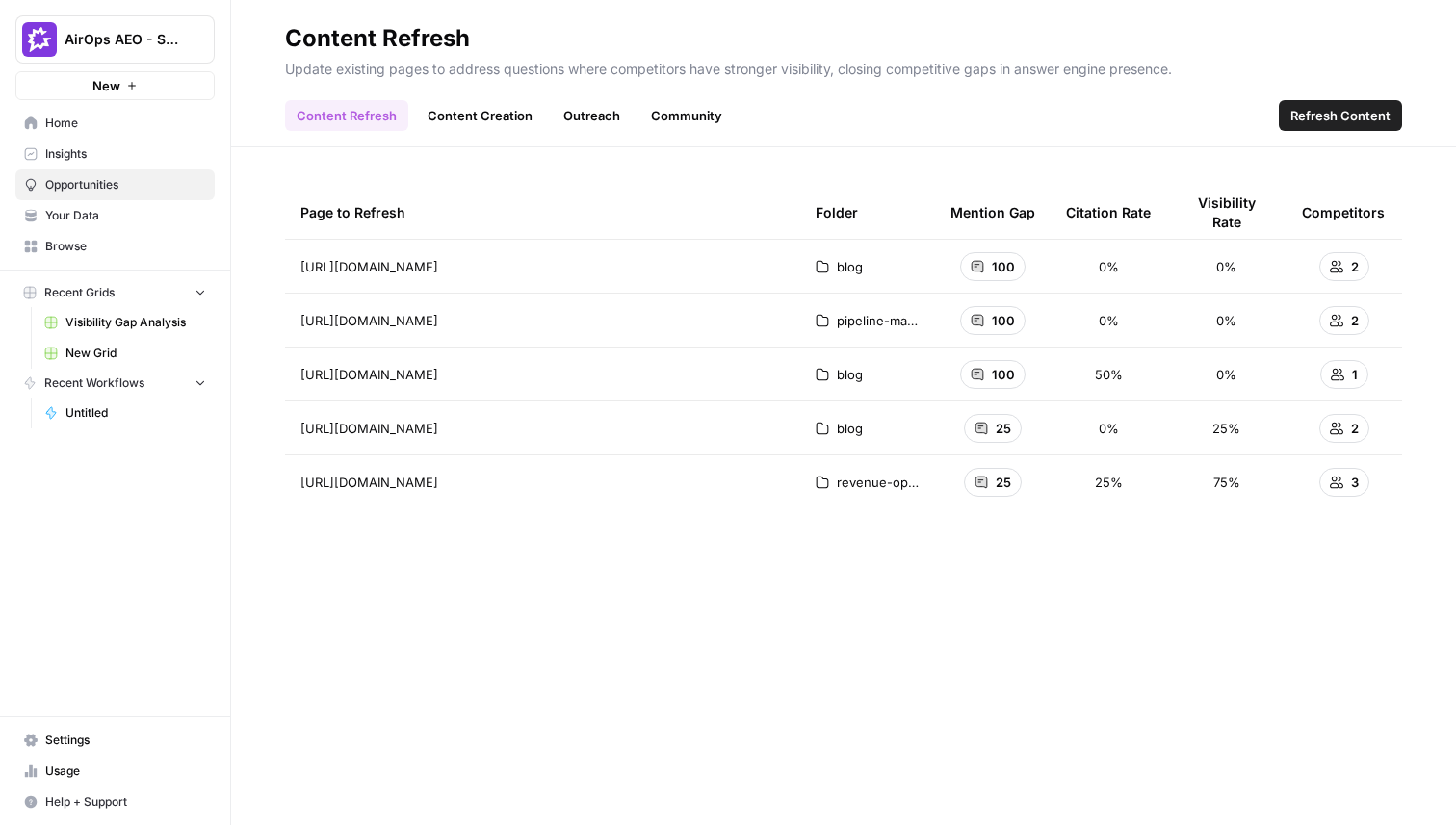
click at [571, 114] on link "Outreach" at bounding box center [592, 116] width 80 height 31
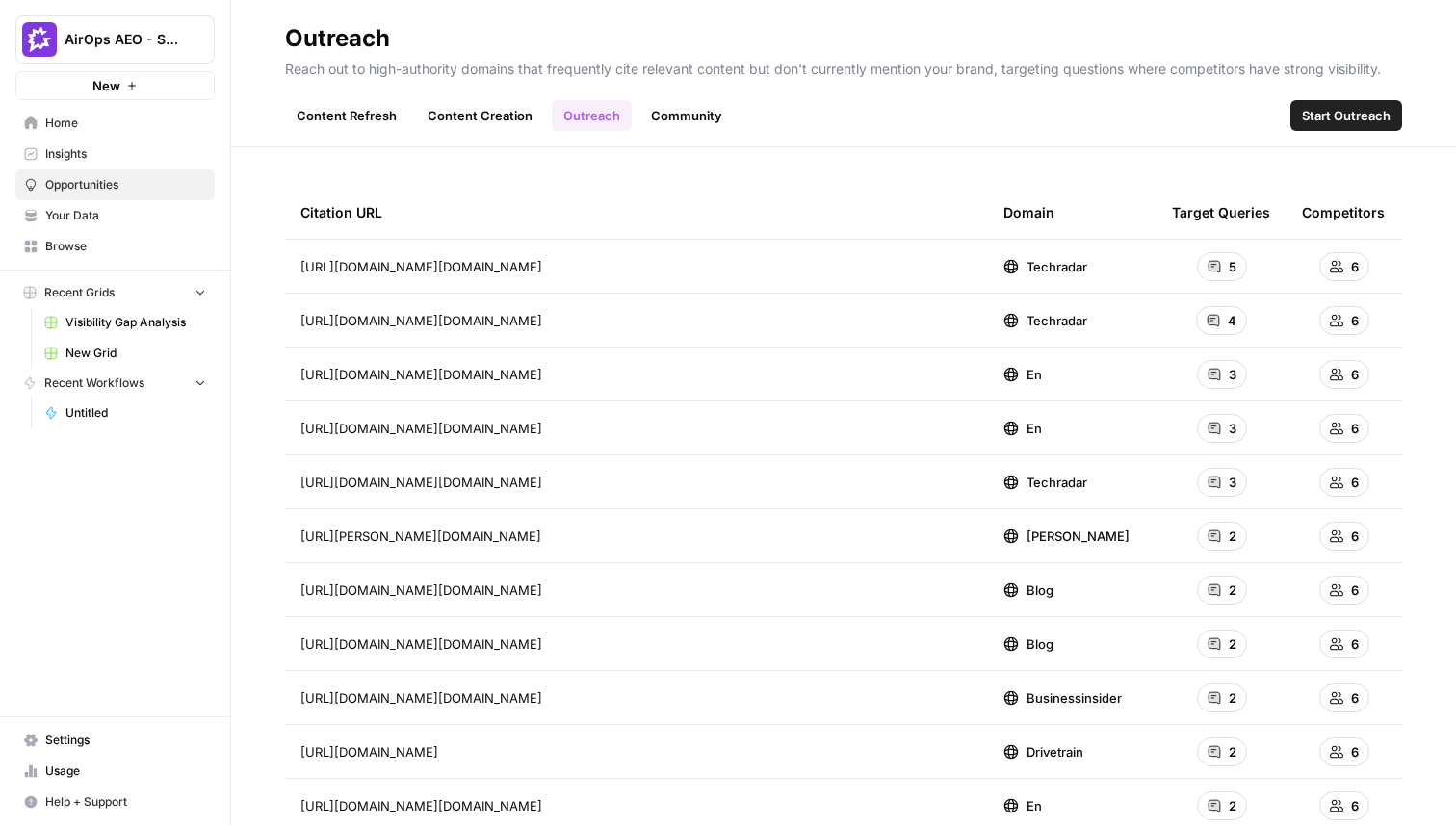
click at [683, 116] on link "Community" at bounding box center [686, 116] width 95 height 31
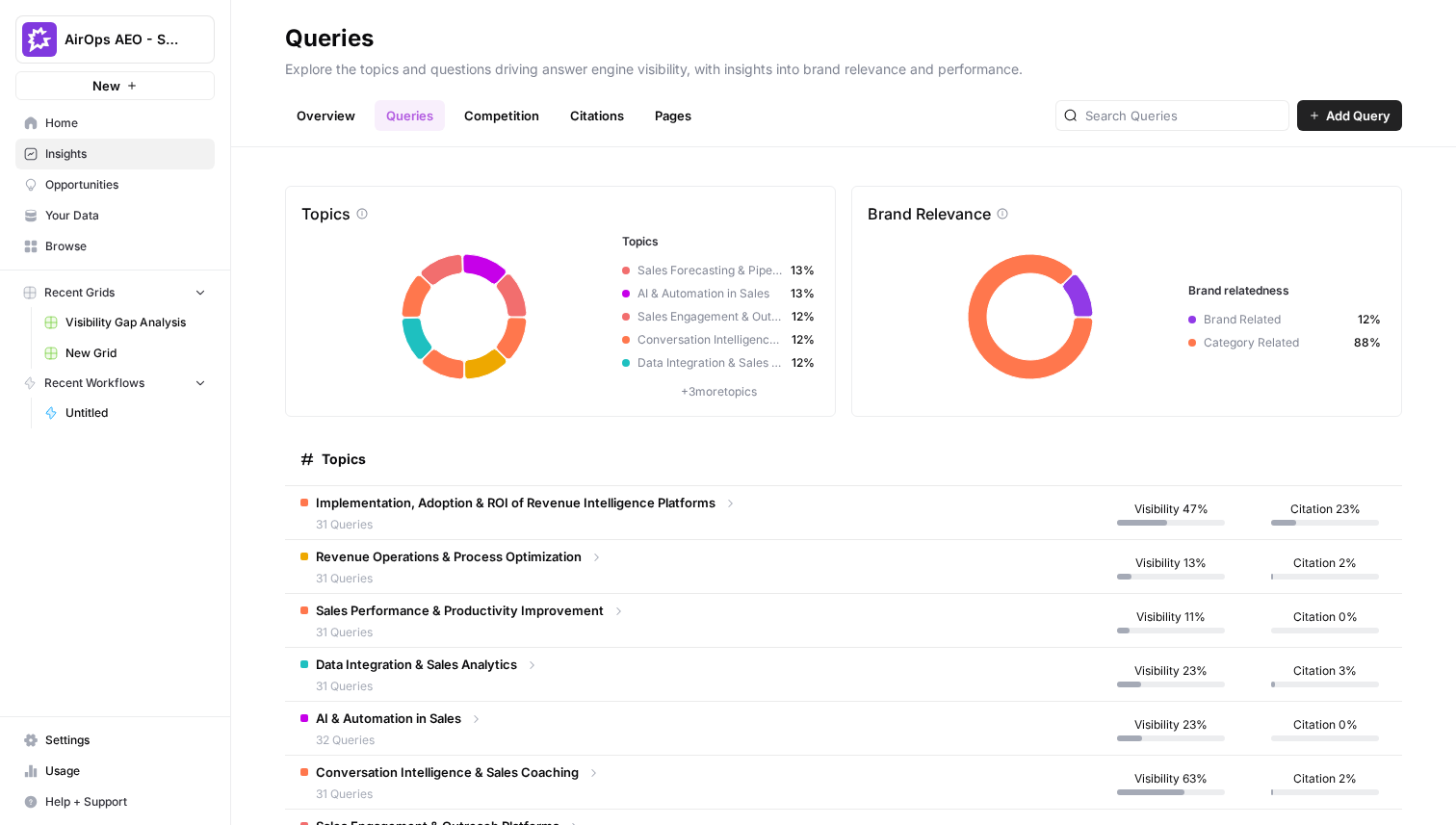
click at [306, 110] on link "Overview" at bounding box center [326, 116] width 82 height 31
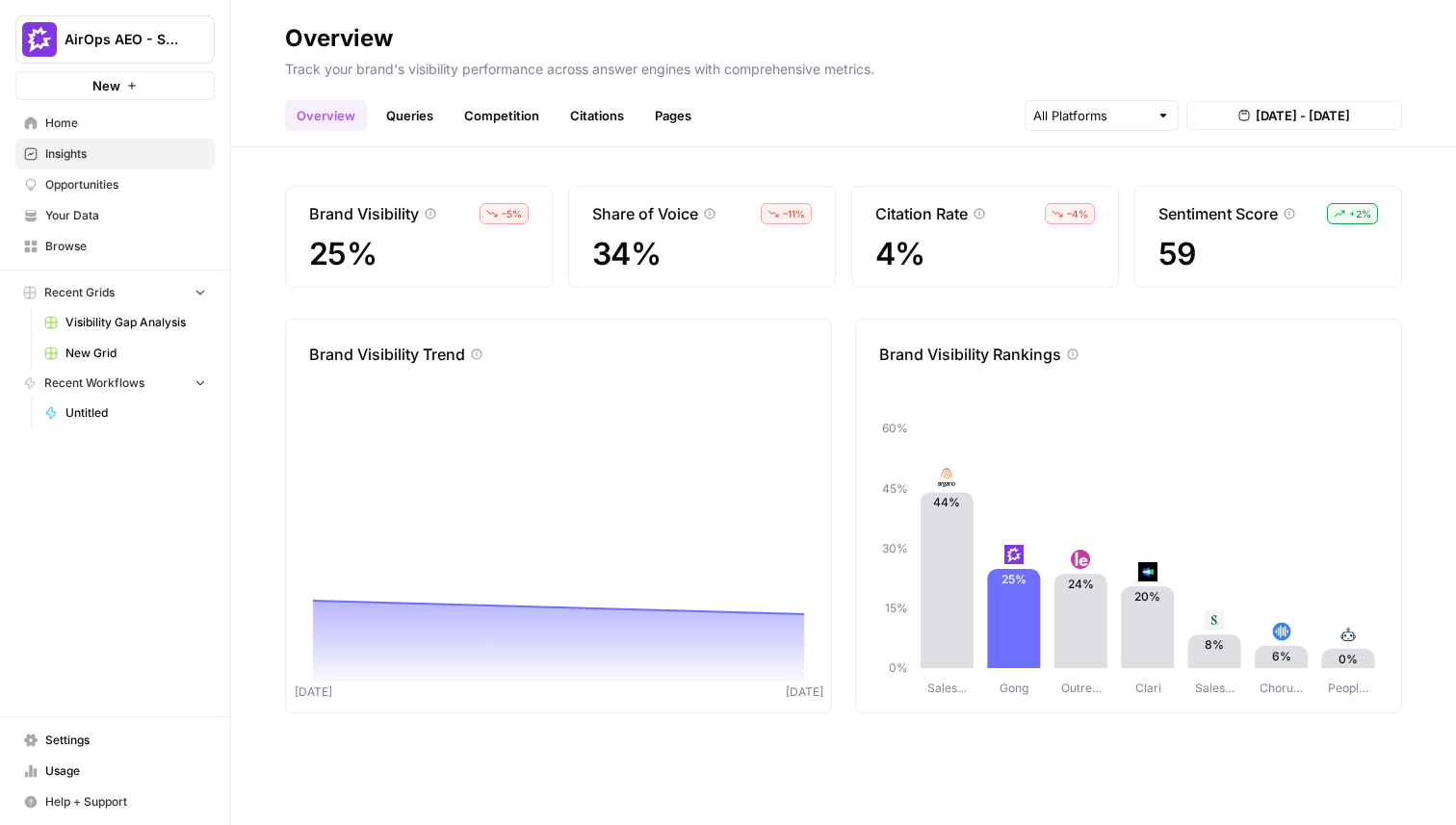
click at [101, 113] on link "Home" at bounding box center [115, 123] width 199 height 31
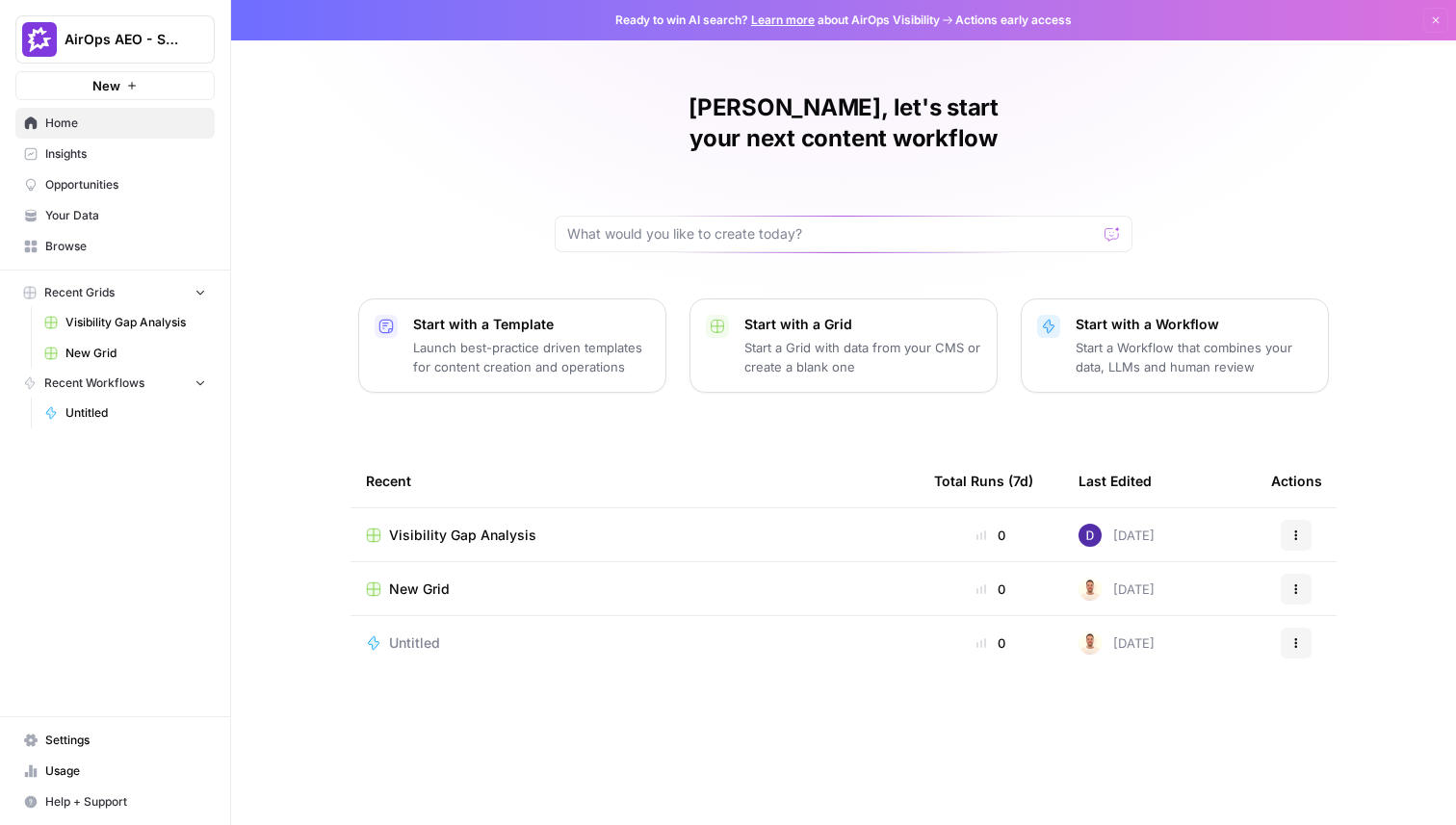
click at [451, 526] on span "Visibility Gap Analysis" at bounding box center [463, 535] width 147 height 19
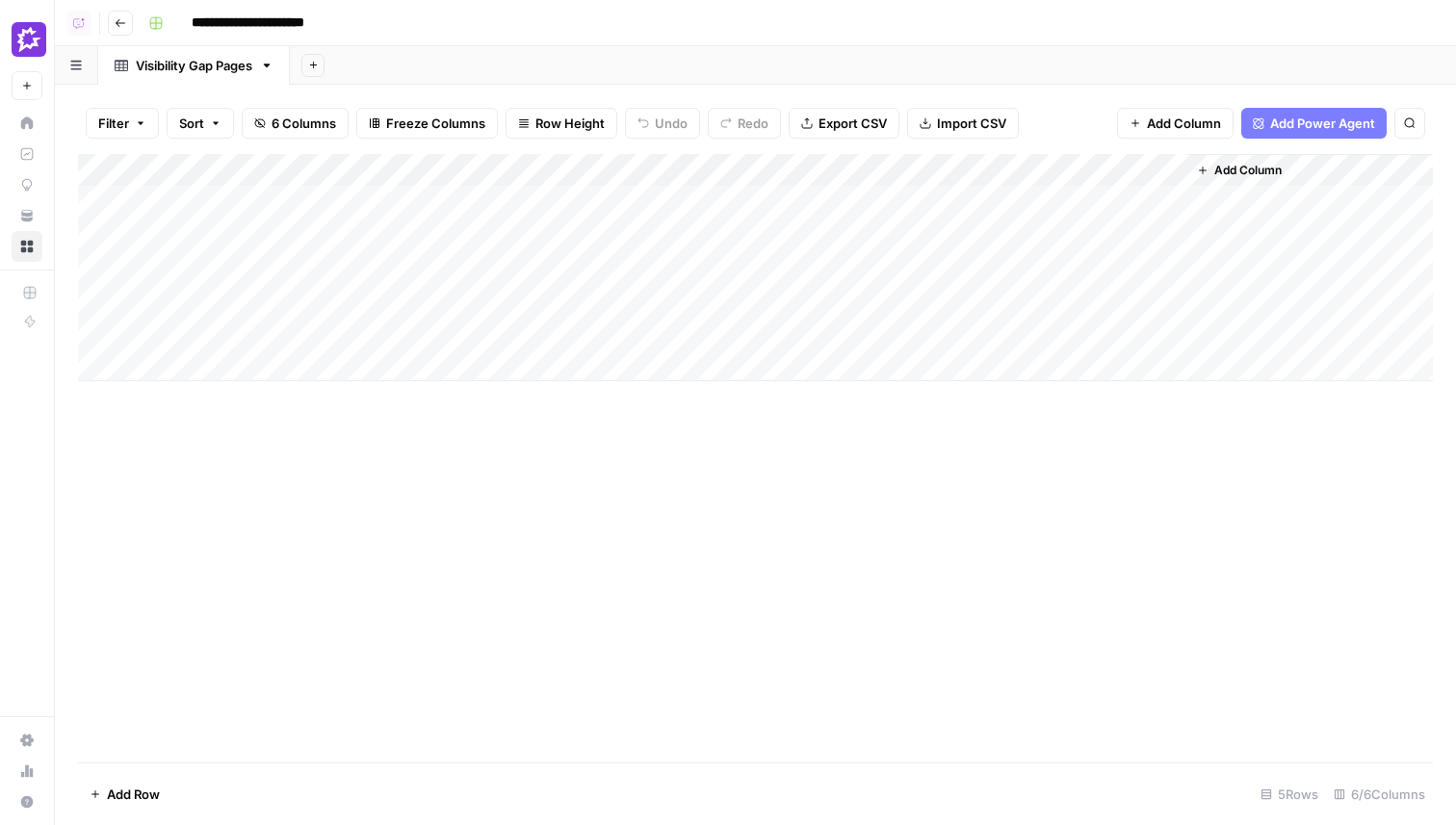
click at [1069, 196] on div "Add Column" at bounding box center [755, 268] width 1354 height 227
click at [1038, 268] on div "Add Column" at bounding box center [755, 268] width 1354 height 227
click at [112, 27] on button "Go back" at bounding box center [120, 23] width 25 height 25
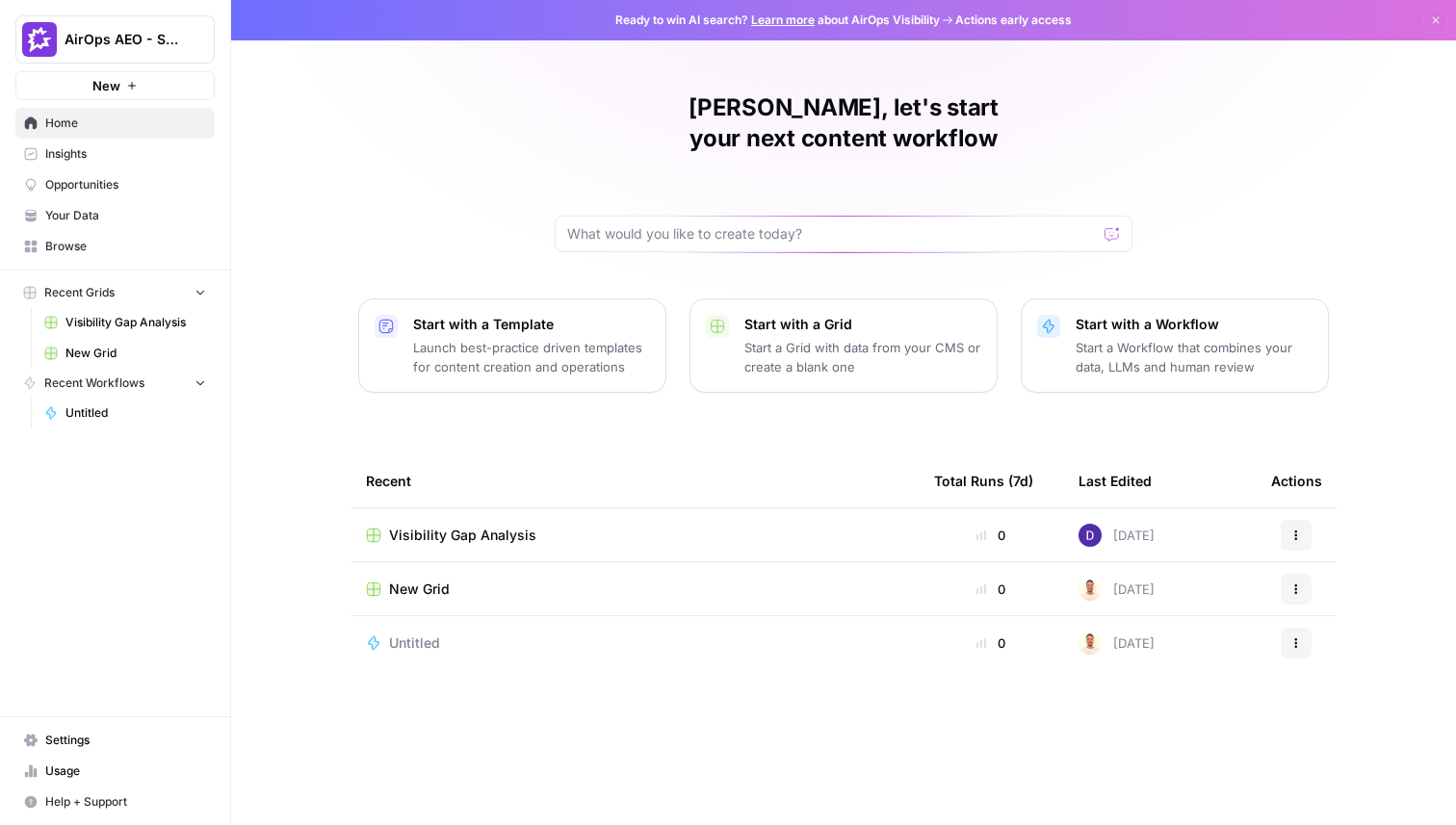
click at [133, 44] on span "AirOps AEO - Single Brand (Gong)" at bounding box center [122, 39] width 117 height 19
type input "monday"
click button "[DATE][DOMAIN_NAME]" at bounding box center [173, 144] width 308 height 31
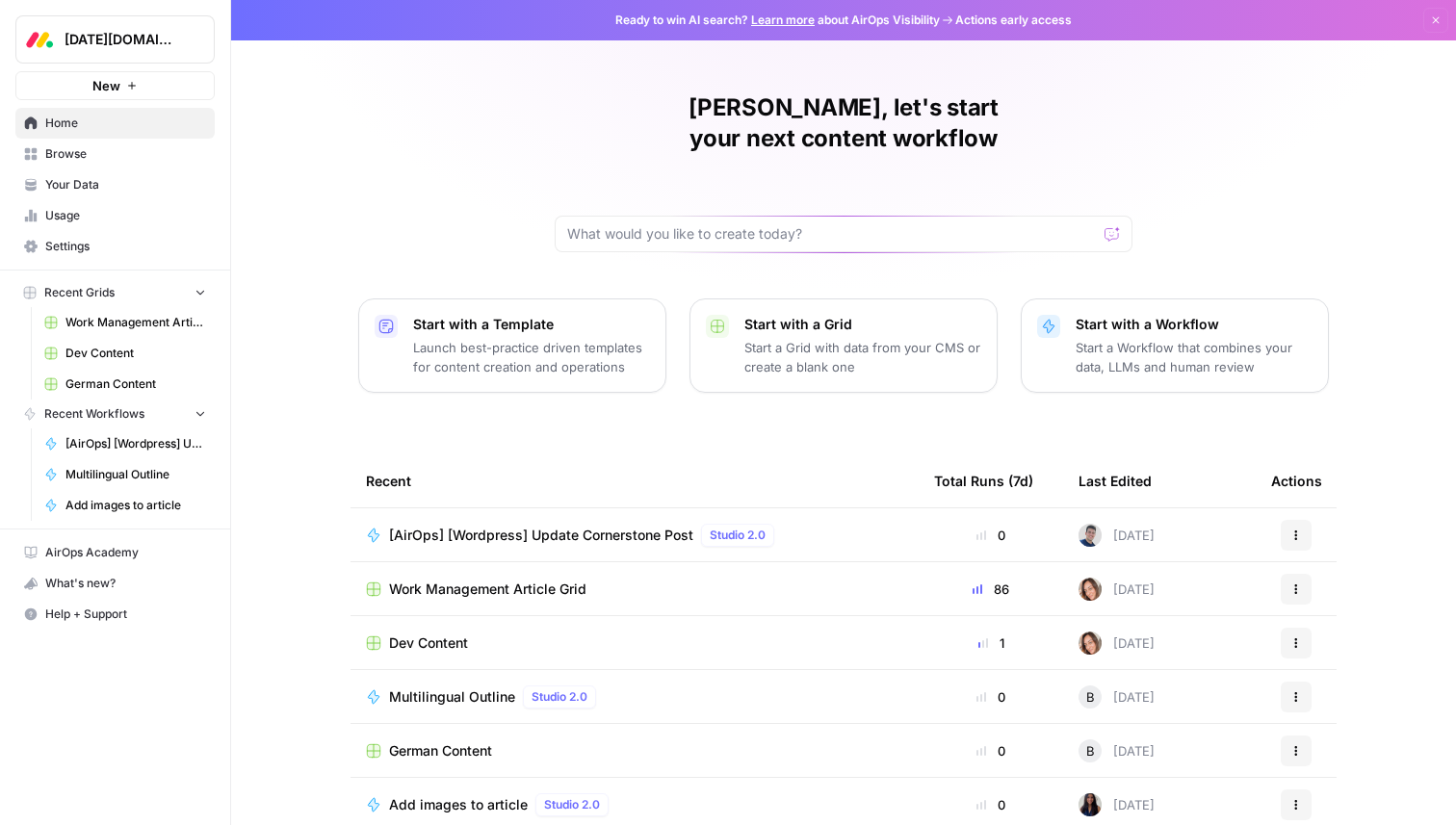
click at [469, 580] on span "Work Management Article Grid" at bounding box center [488, 589] width 197 height 19
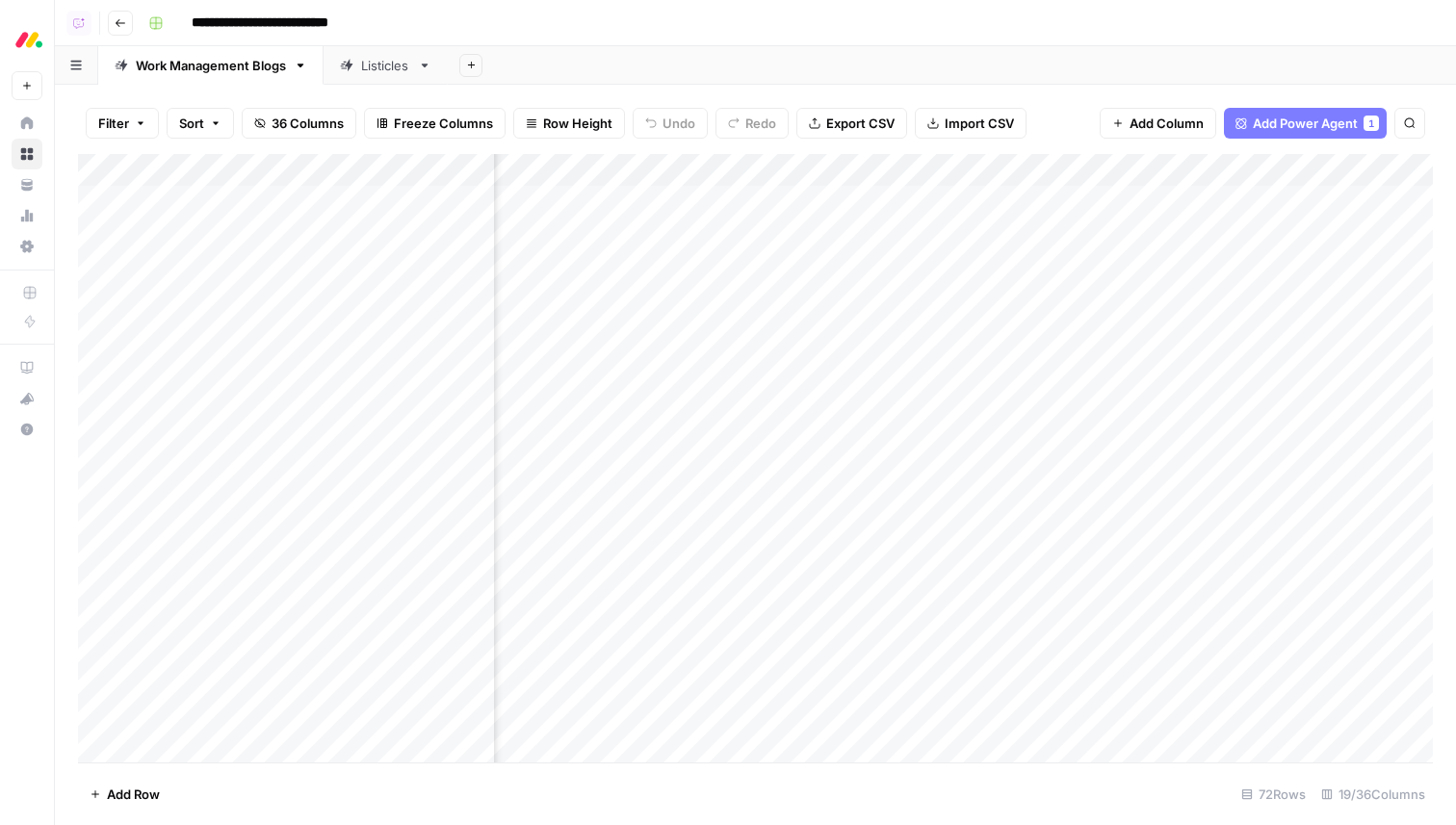
scroll to position [0, 1087]
click at [824, 204] on div "Add Column" at bounding box center [755, 458] width 1354 height 609
click at [824, 204] on div at bounding box center [804, 202] width 176 height 36
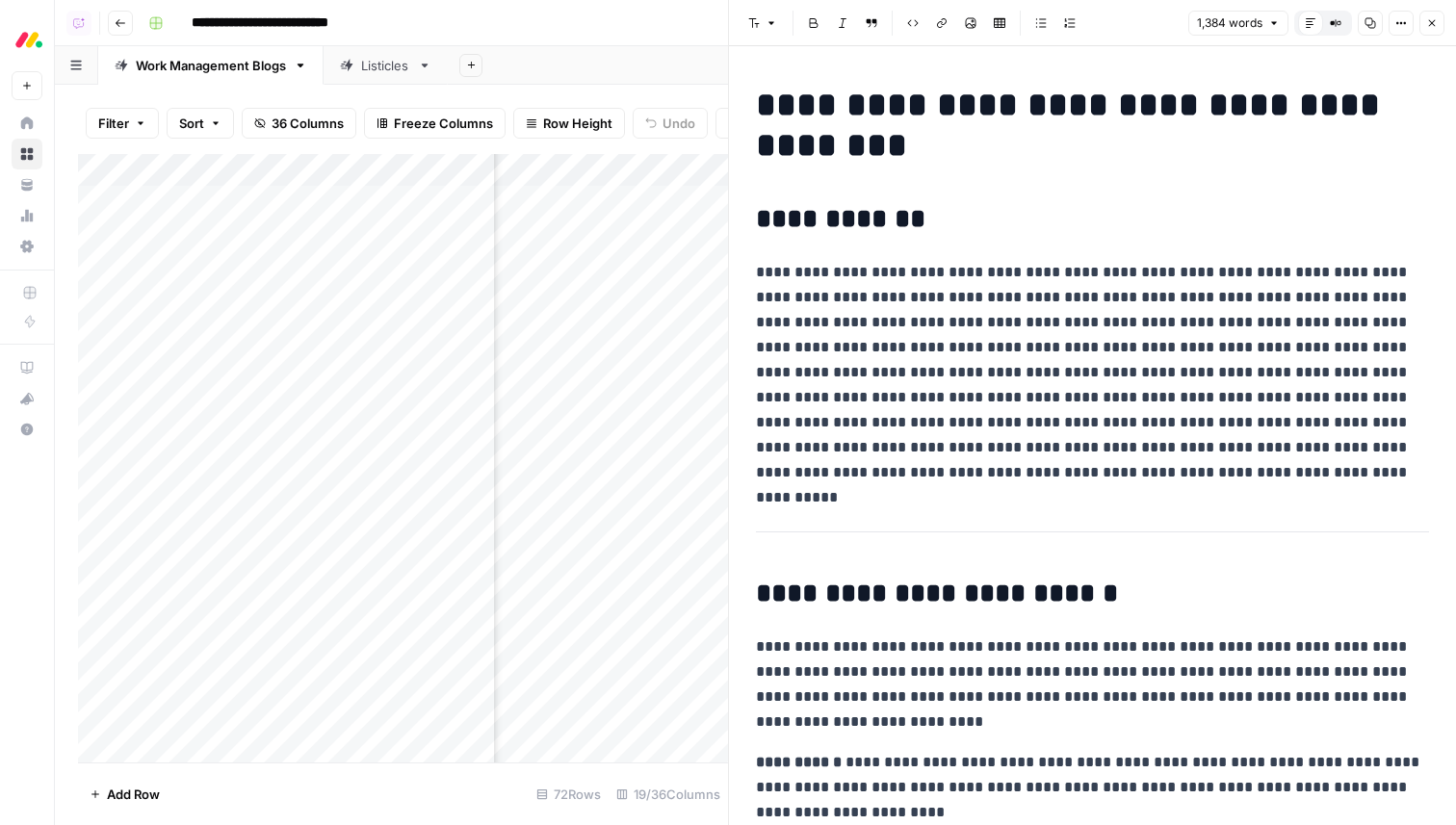
click at [1434, 23] on icon "button" at bounding box center [1432, 23] width 12 height 12
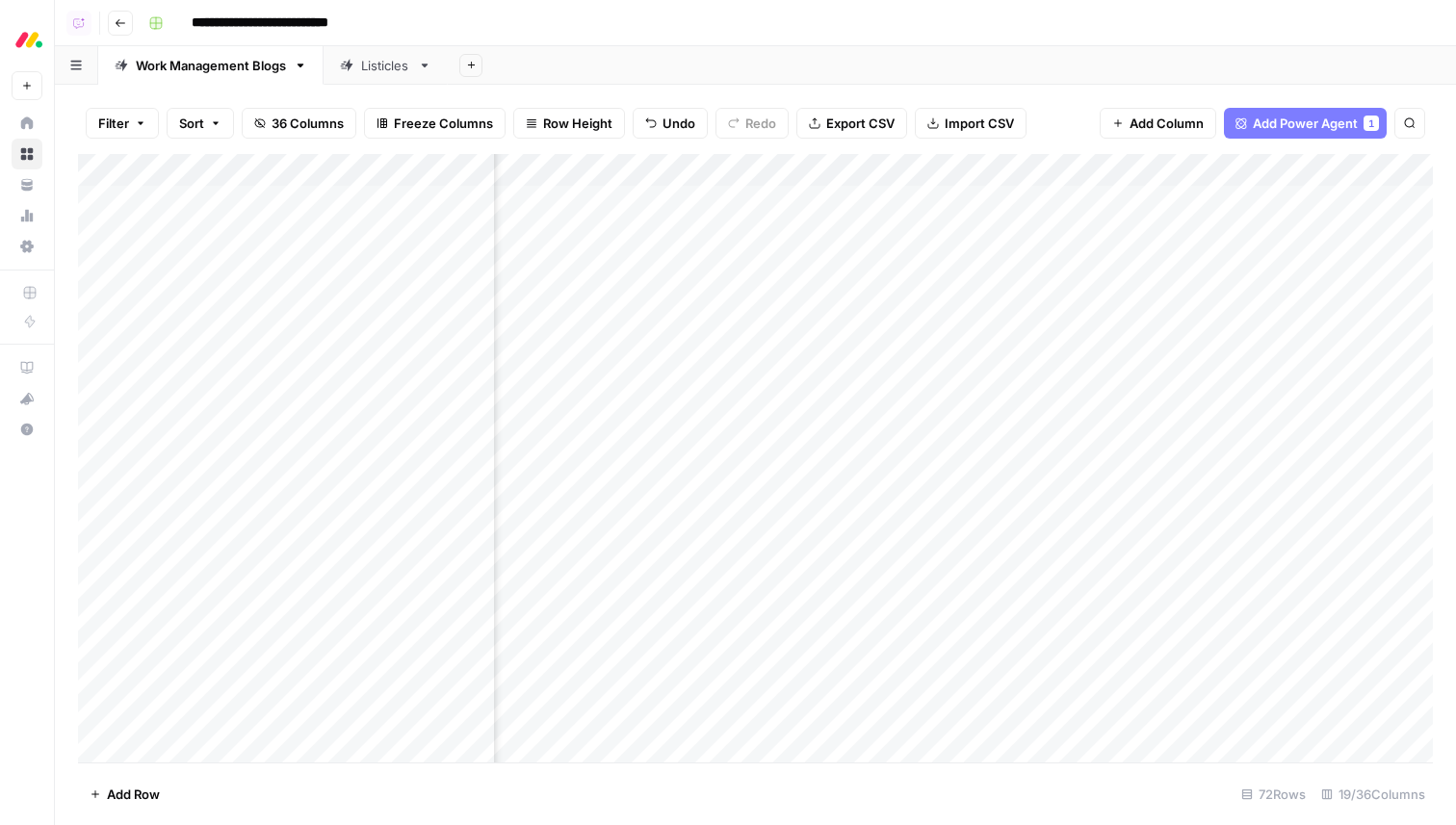
click at [832, 200] on div "Add Column" at bounding box center [755, 458] width 1354 height 609
click at [832, 200] on div at bounding box center [804, 202] width 176 height 36
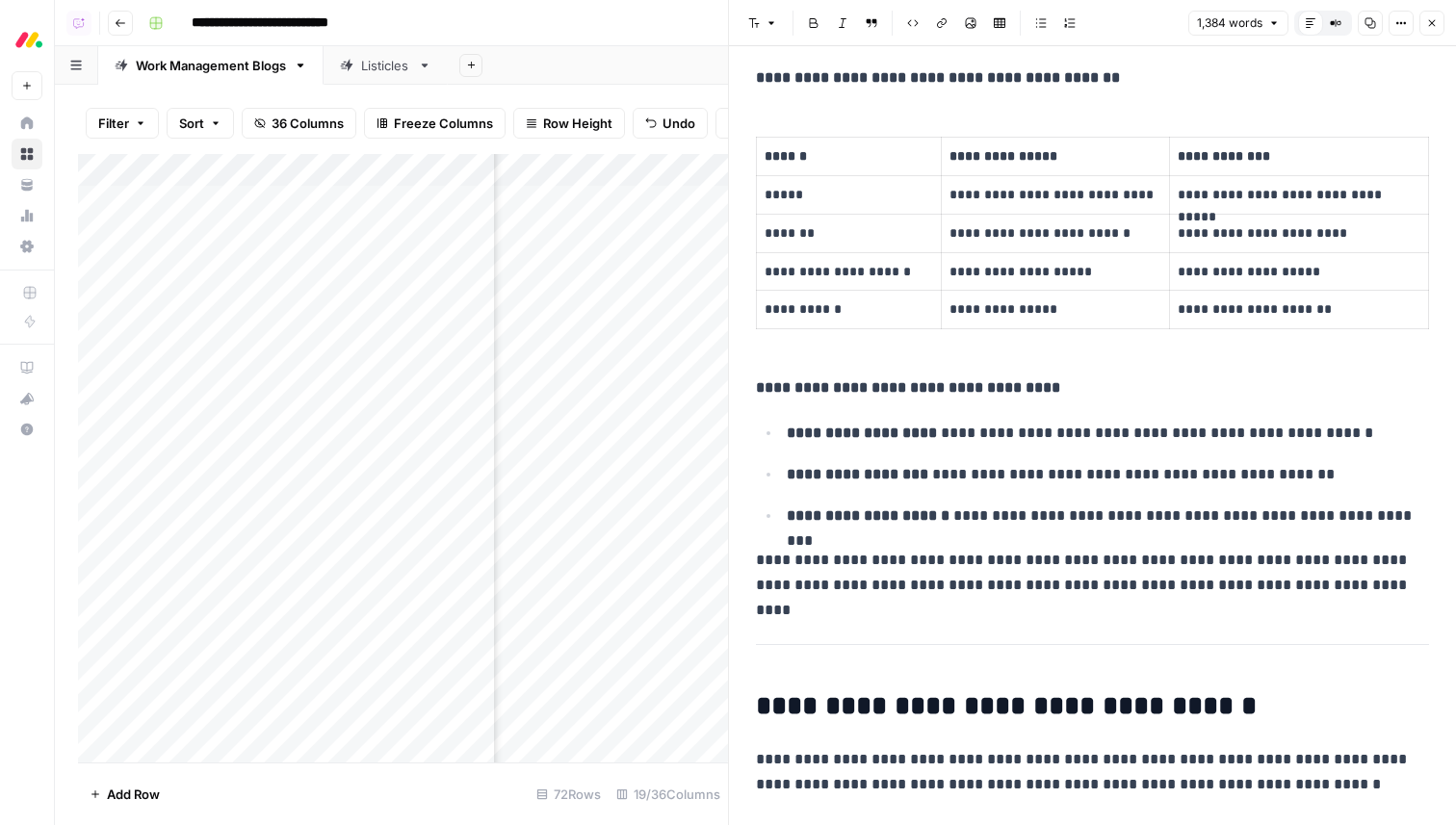
scroll to position [957, 0]
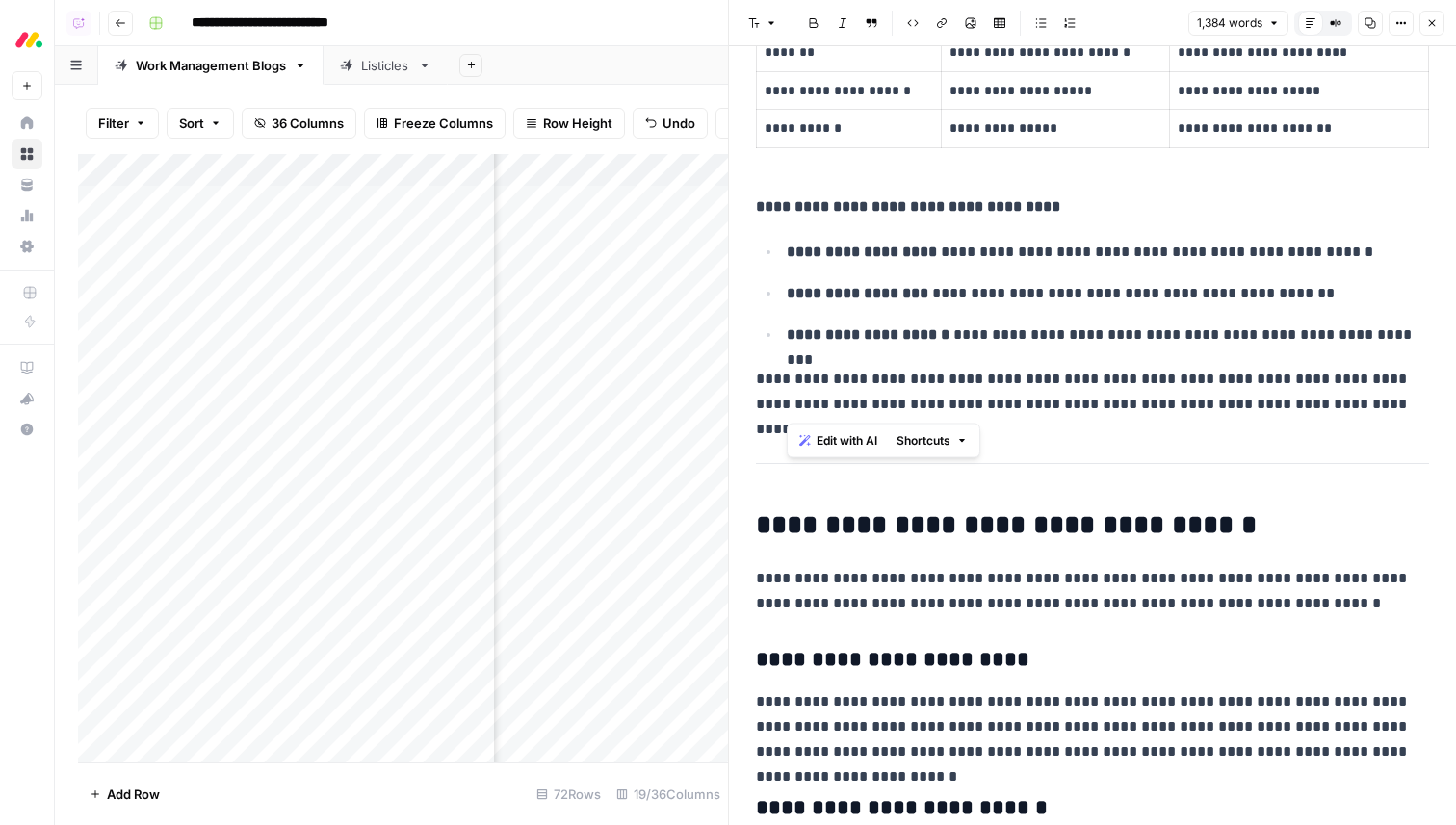
drag, startPoint x: 818, startPoint y: 322, endPoint x: 998, endPoint y: 393, distance: 193.5
click at [1031, 385] on p "**********" at bounding box center [1092, 392] width 673 height 50
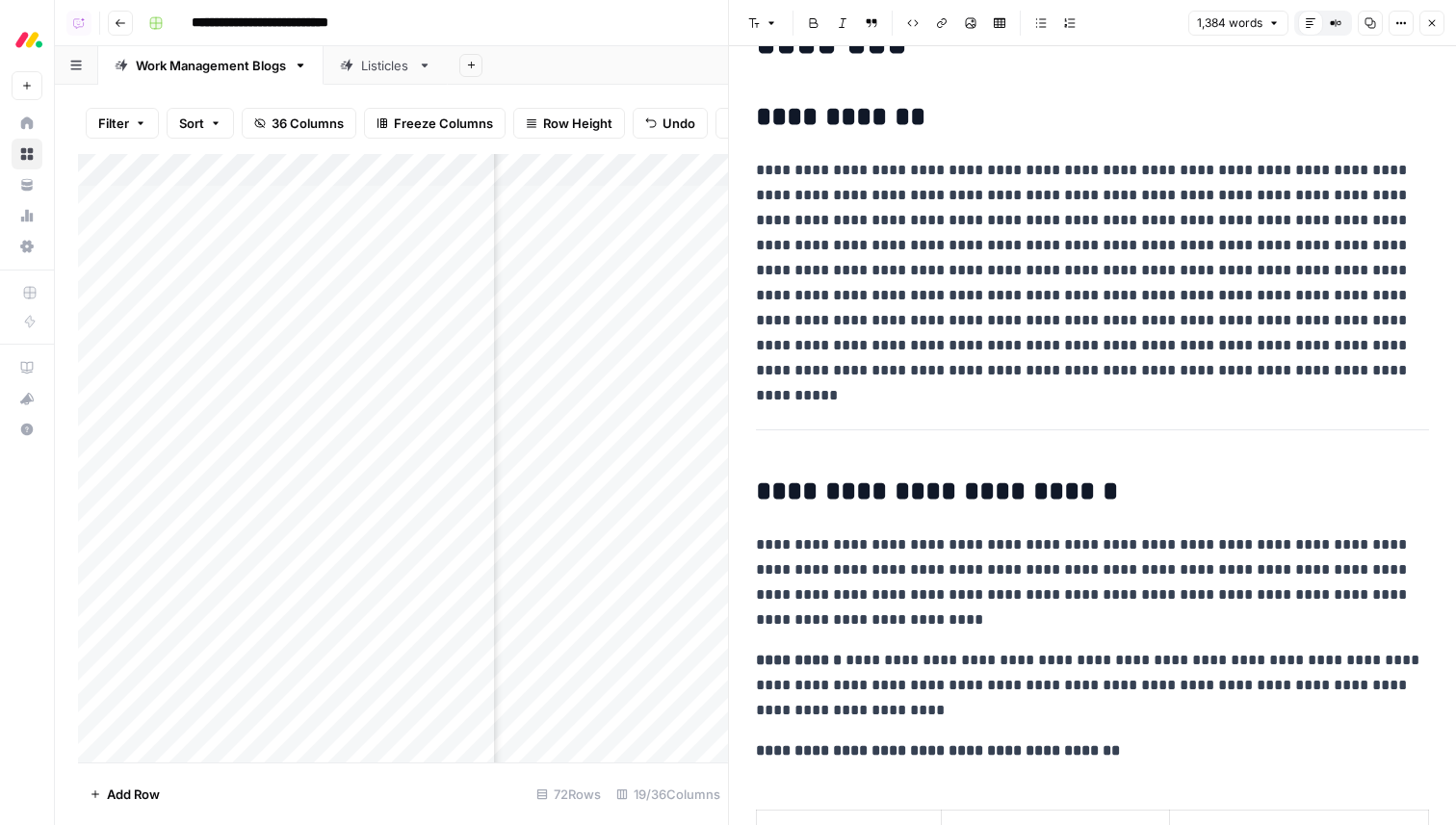
scroll to position [0, 0]
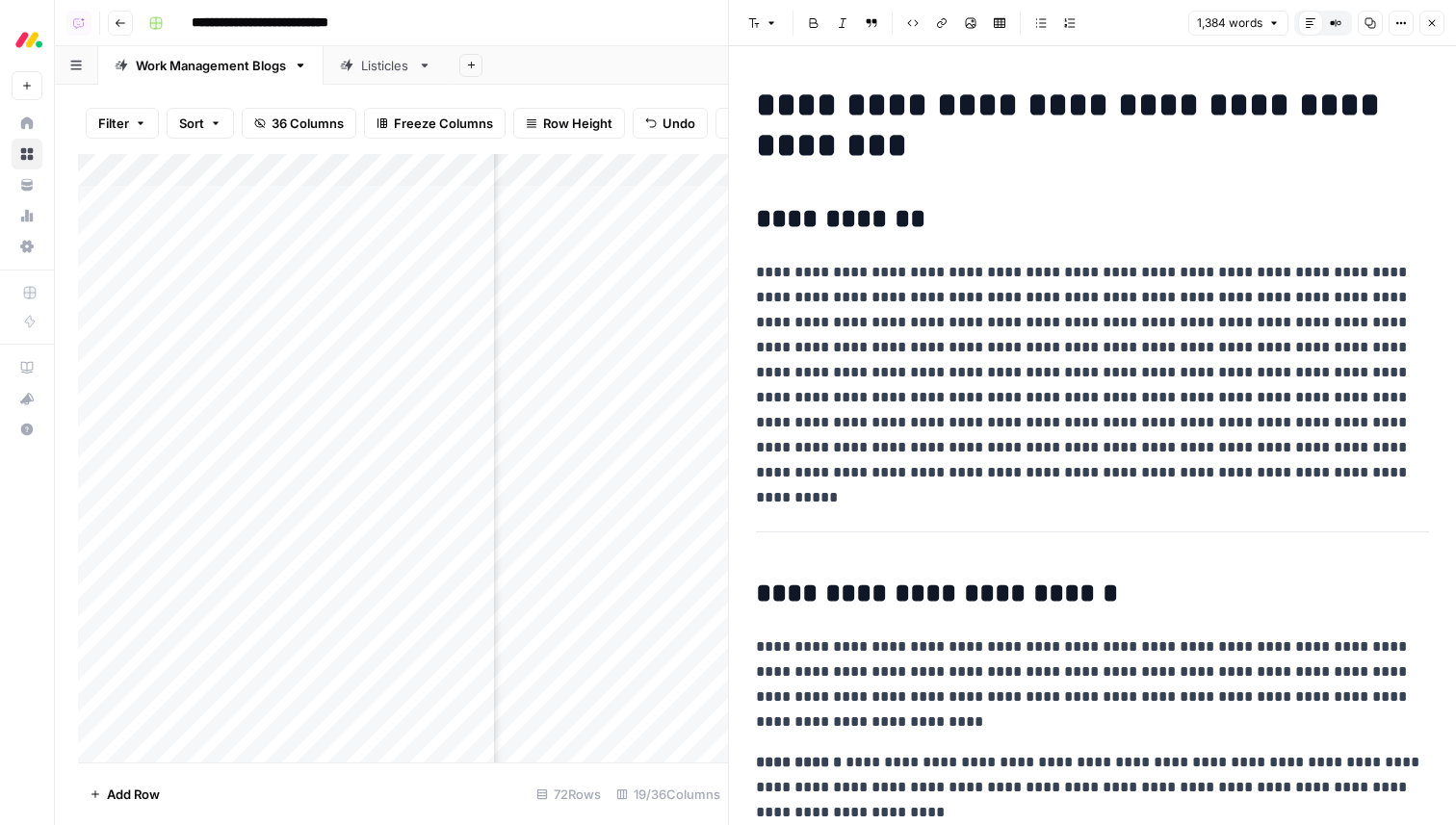
click at [1435, 25] on icon "button" at bounding box center [1432, 23] width 12 height 12
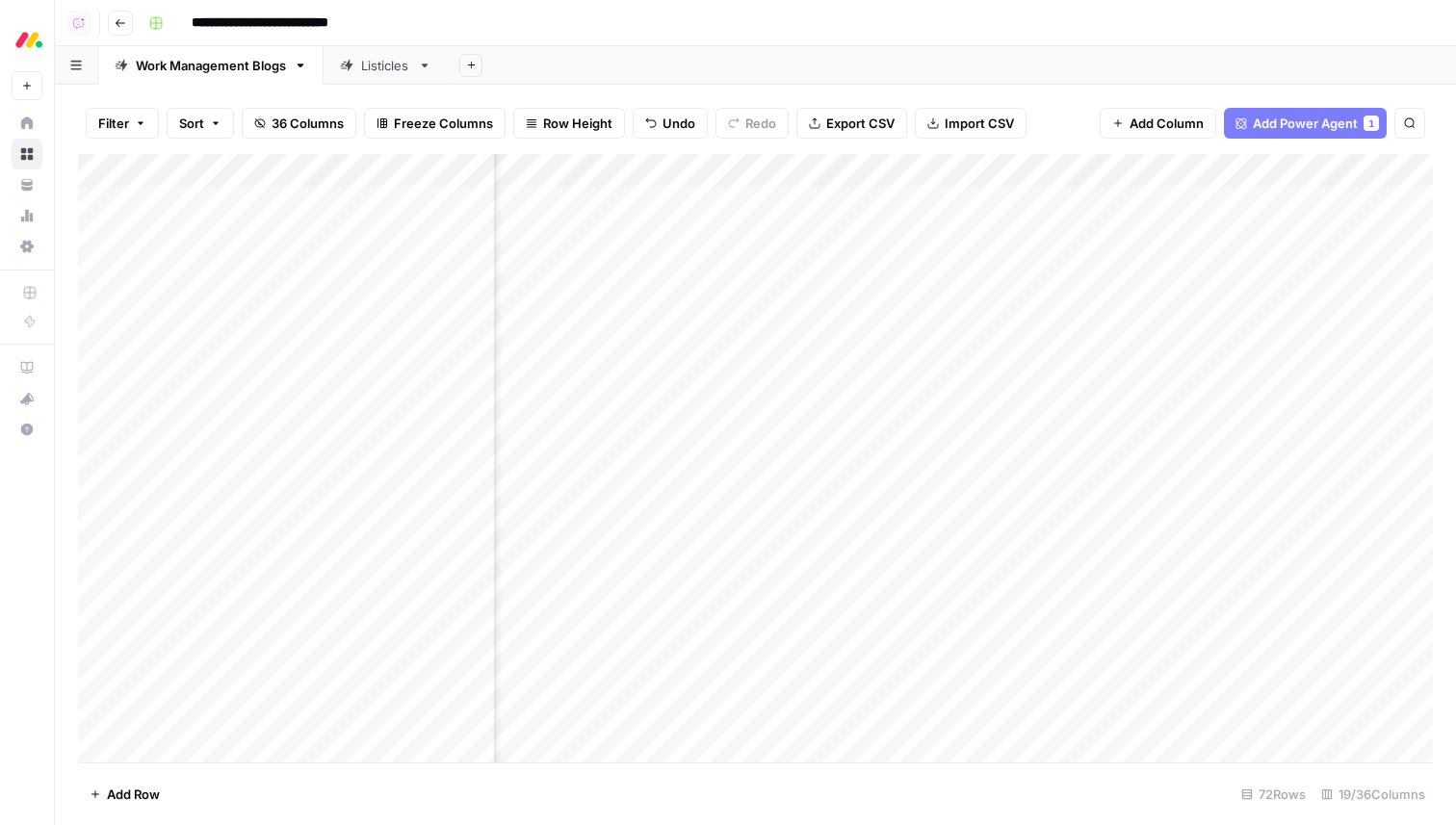
click at [86, 38] on header "**********" at bounding box center [755, 23] width 1401 height 46
click at [86, 26] on button "Copilot" at bounding box center [79, 23] width 25 height 25
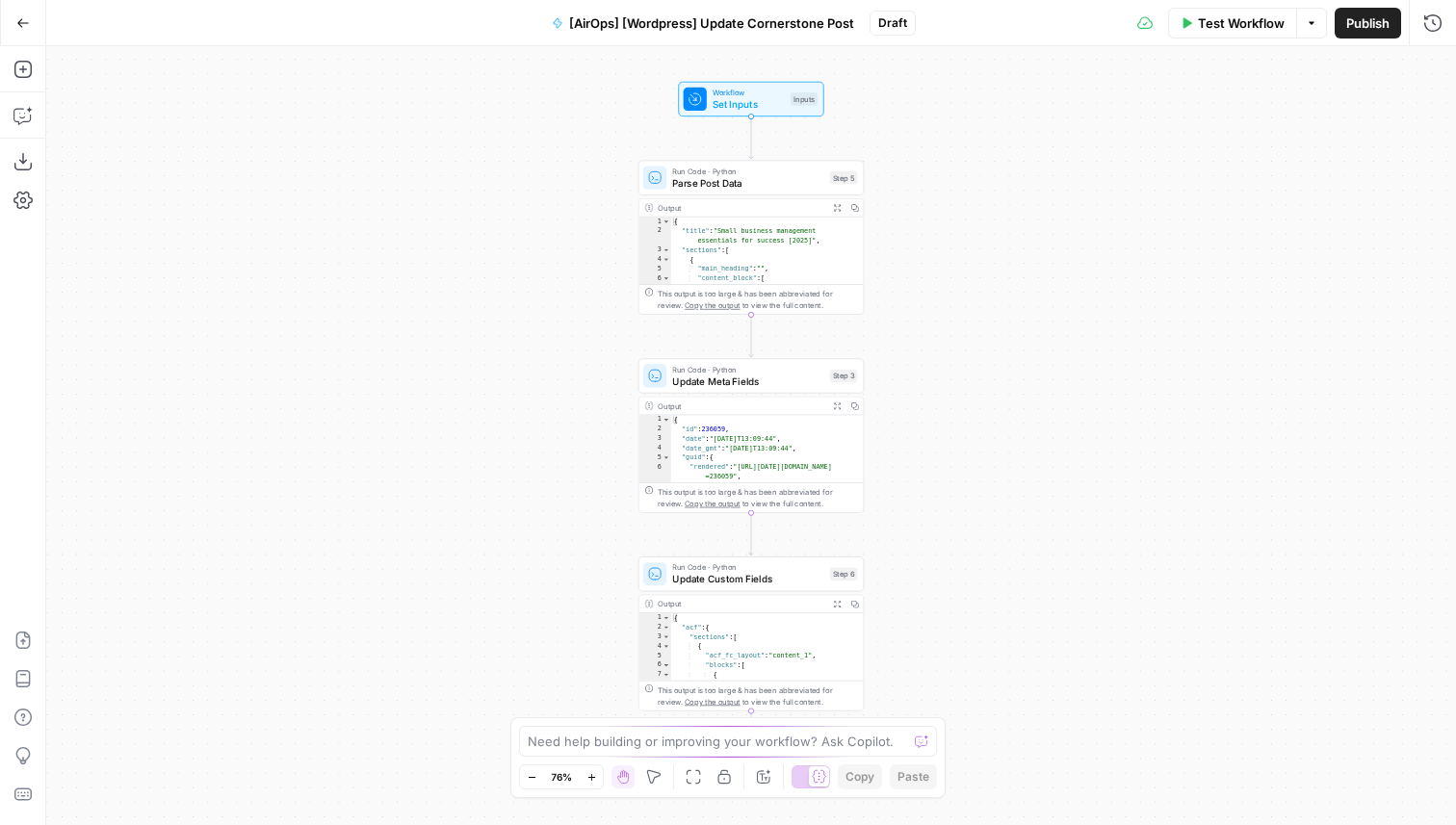
click at [19, 17] on icon "button" at bounding box center [23, 23] width 14 height 14
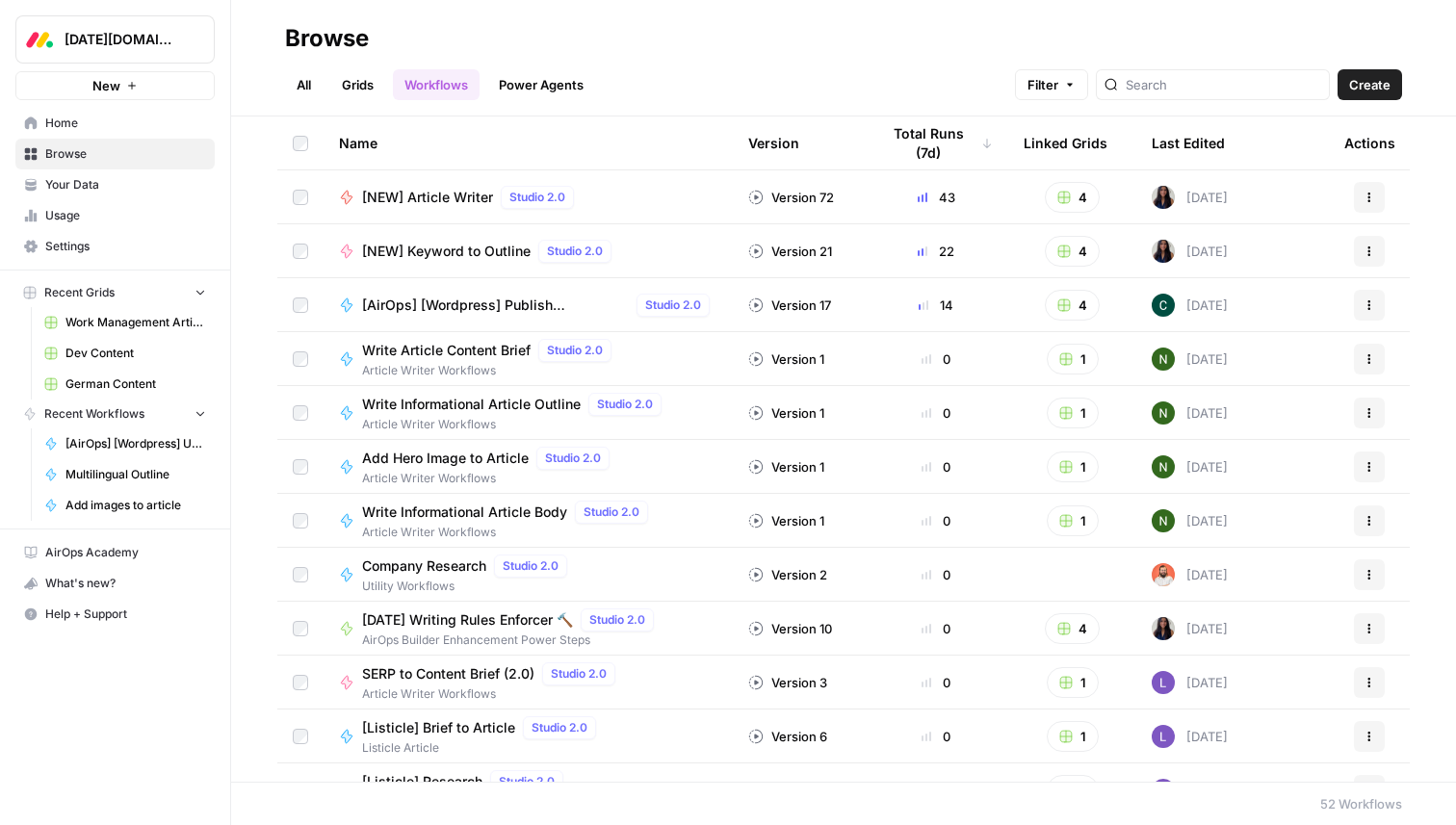
click at [118, 378] on span "German Content" at bounding box center [135, 384] width 140 height 17
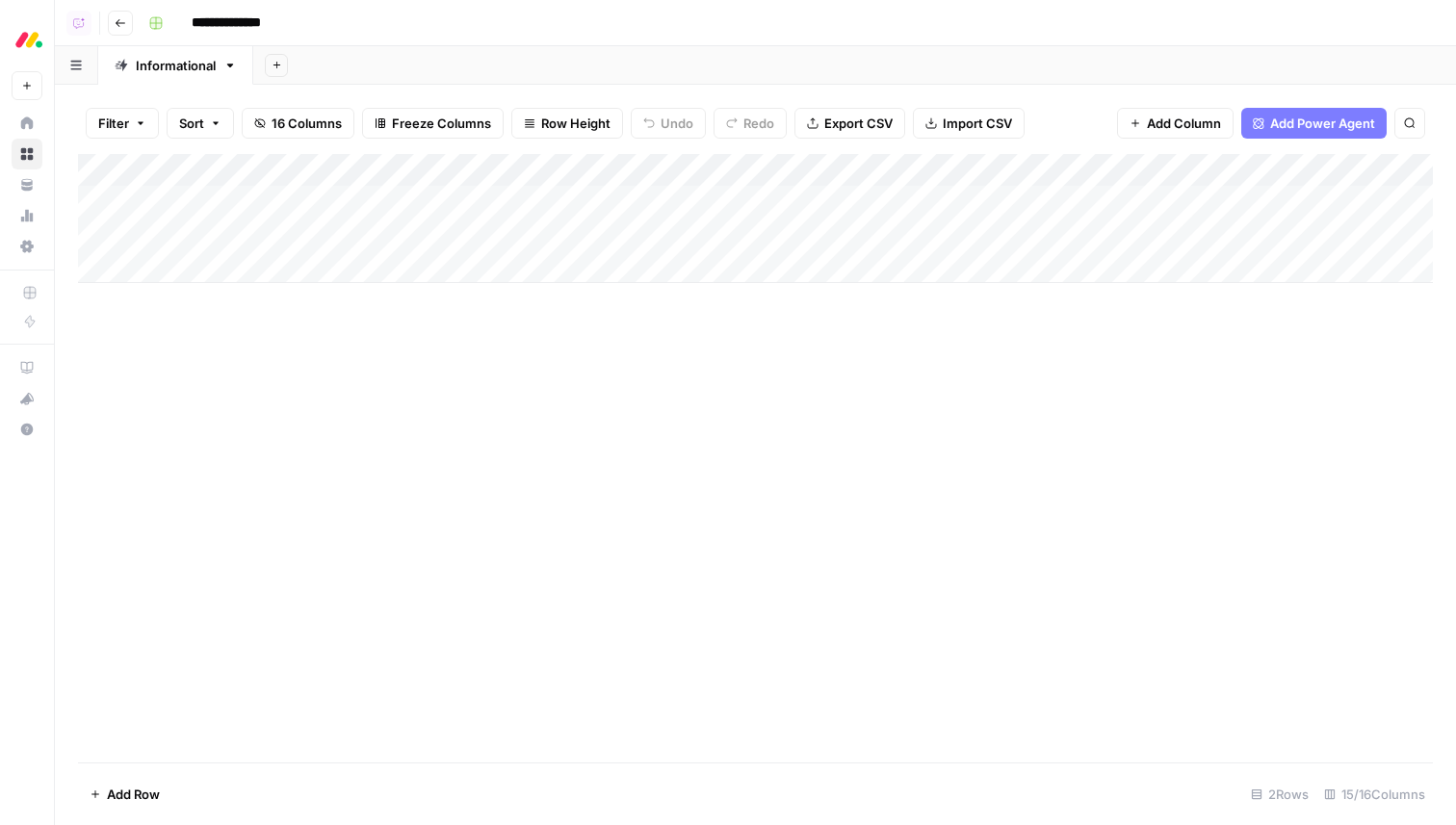
click at [111, 22] on button "Go back" at bounding box center [120, 23] width 25 height 25
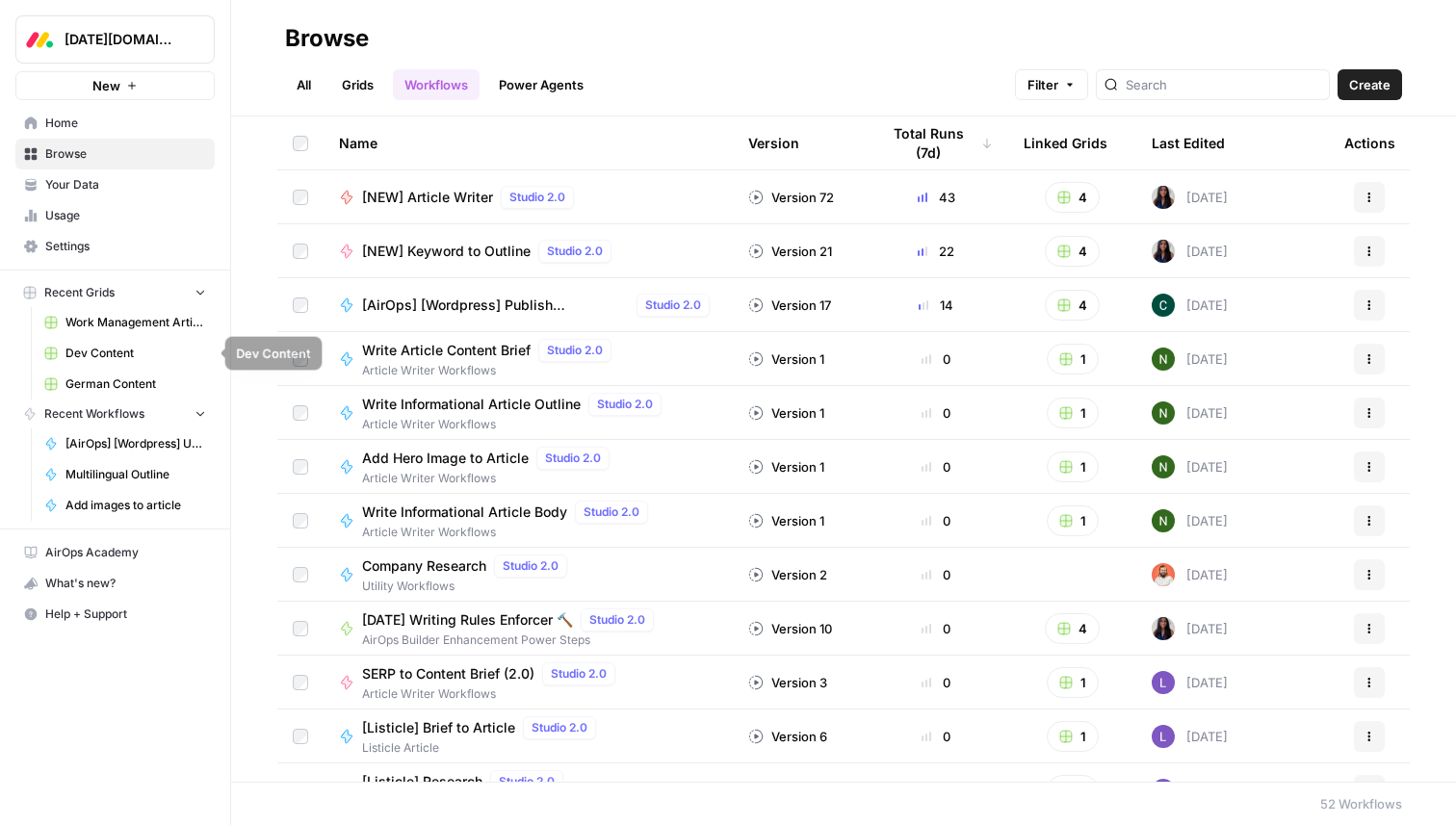
click at [103, 358] on span "Dev Content" at bounding box center [135, 353] width 140 height 17
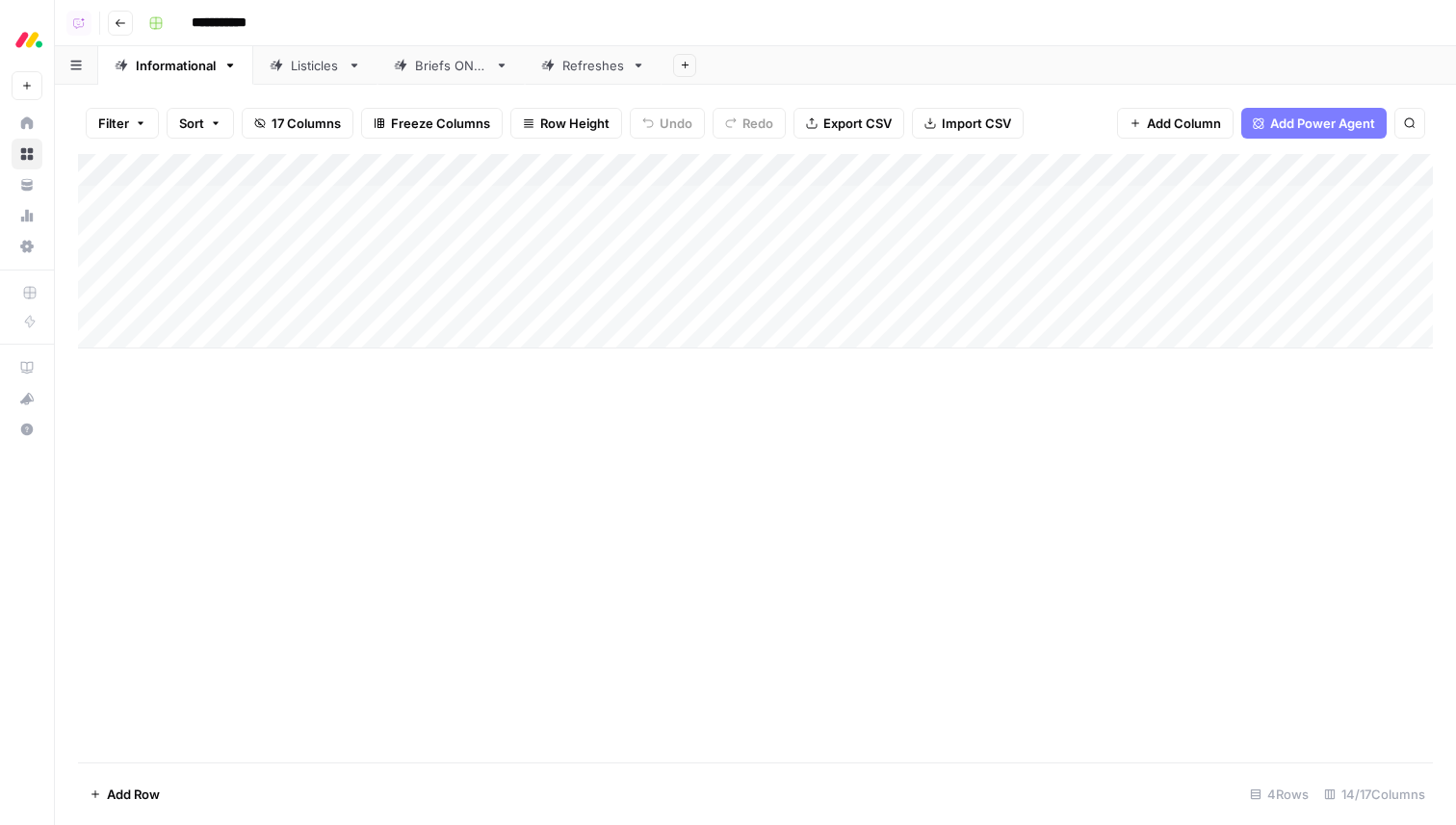
click at [795, 169] on div "Add Column" at bounding box center [755, 251] width 1354 height 194
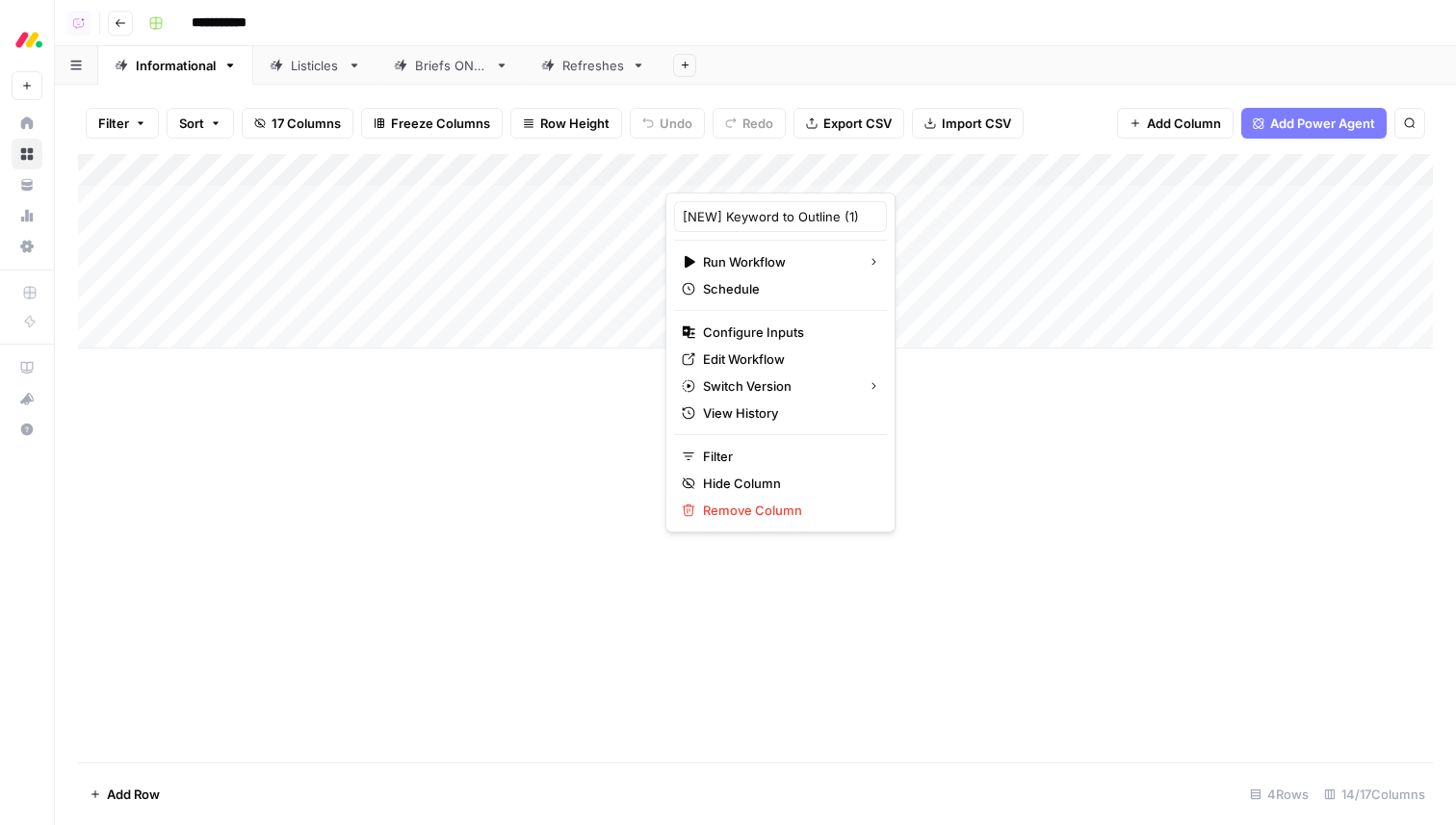
click at [1091, 409] on div "Add Column" at bounding box center [755, 458] width 1354 height 609
